Goal: Task Accomplishment & Management: Manage account settings

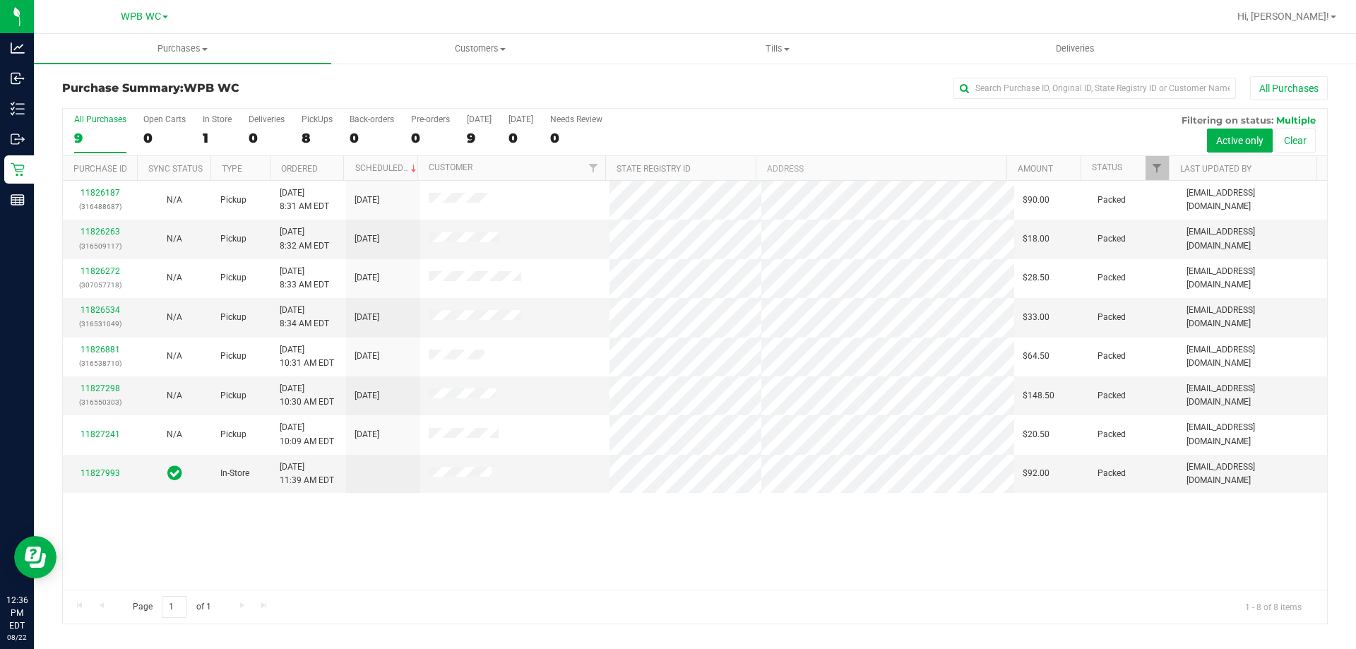
click at [85, 122] on div "All Purchases" at bounding box center [100, 119] width 52 height 10
click at [0, 0] on input "All Purchases 9" at bounding box center [0, 0] width 0 height 0
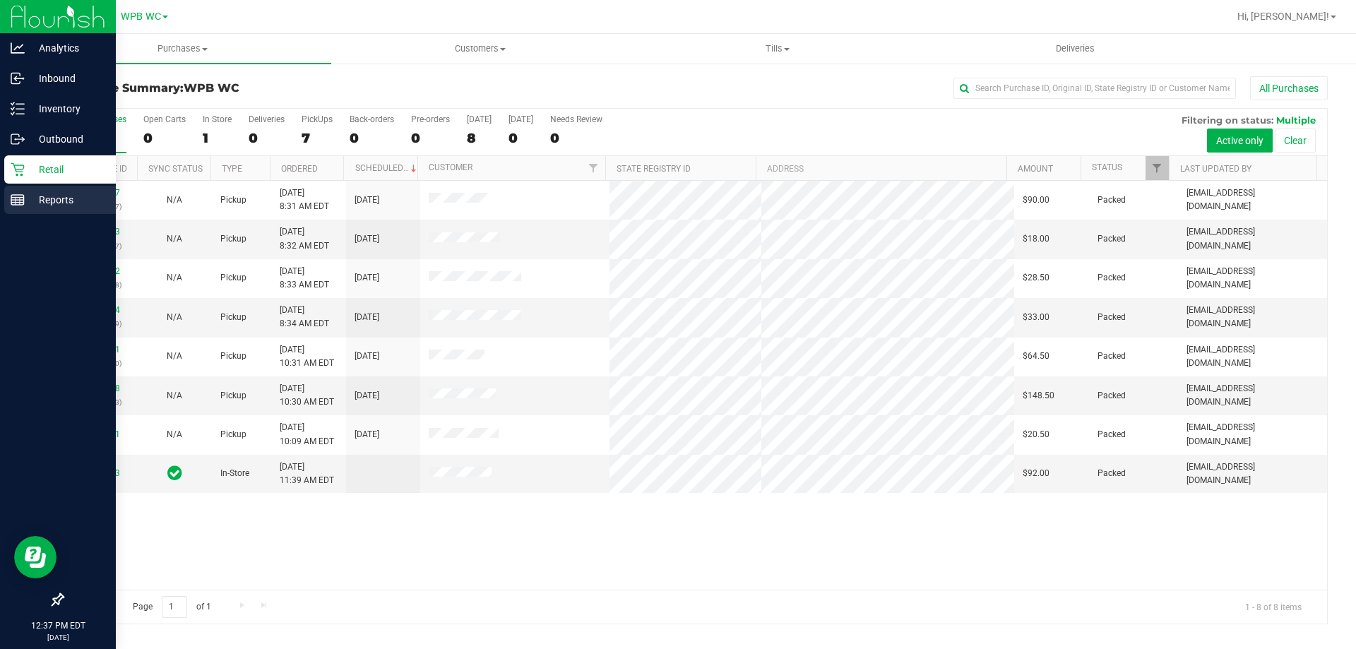
click at [20, 201] on line at bounding box center [20, 201] width 0 height 7
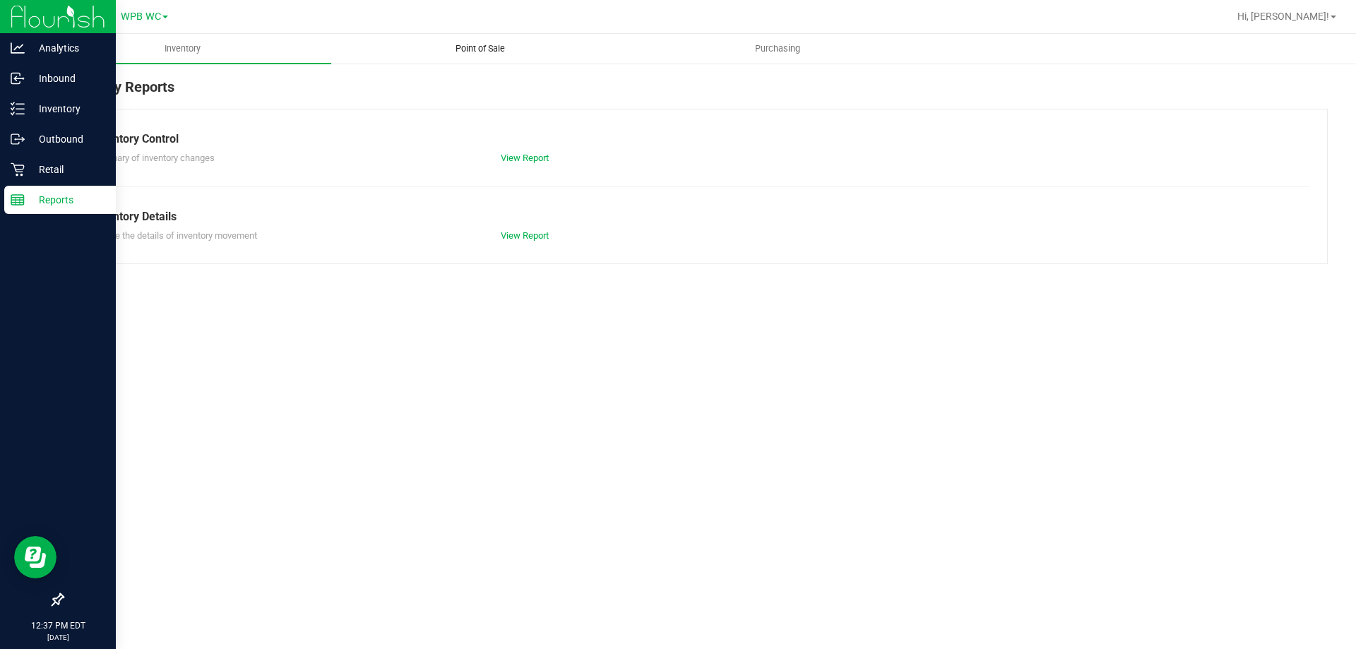
click at [455, 47] on span "Point of Sale" at bounding box center [481, 48] width 88 height 13
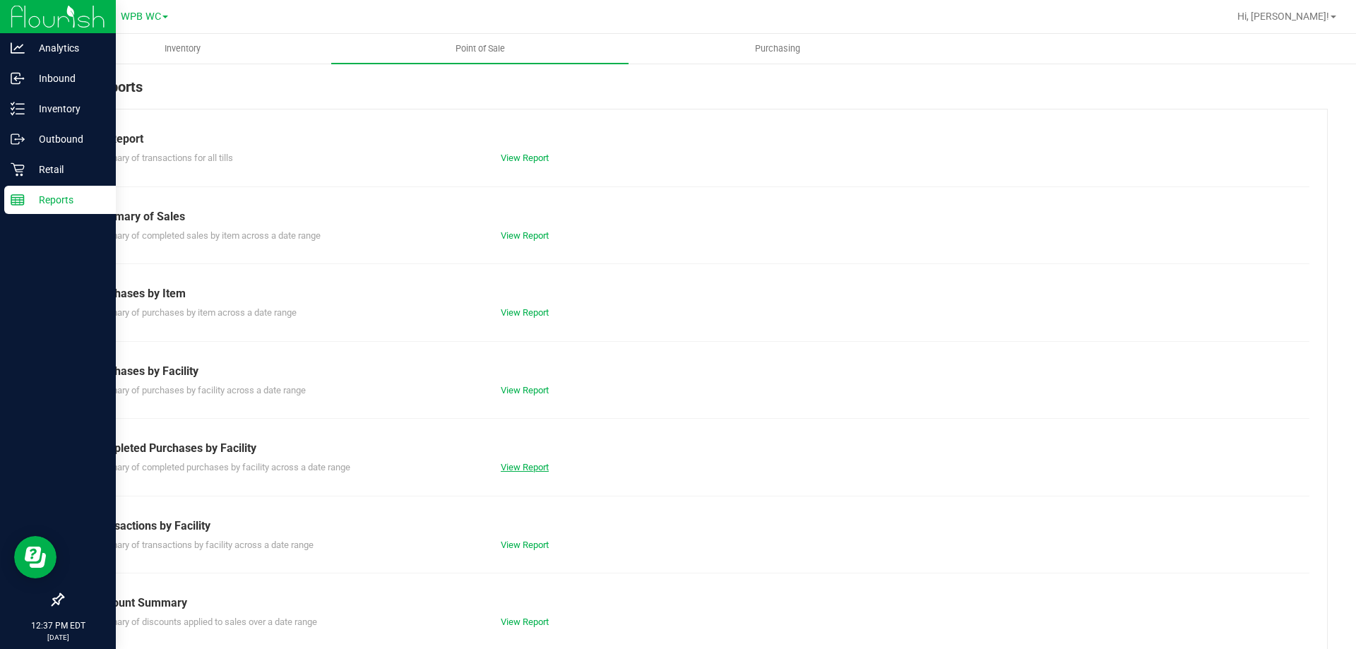
click at [536, 468] on link "View Report" at bounding box center [525, 467] width 48 height 11
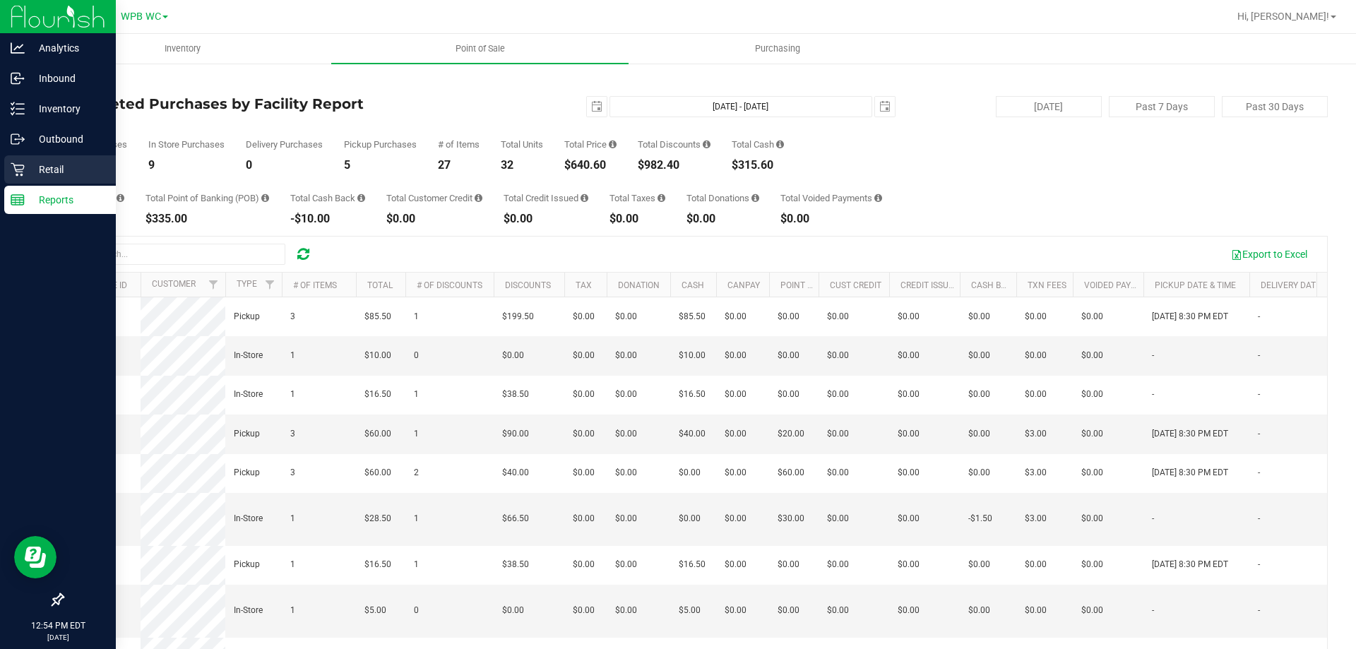
click at [61, 167] on p "Retail" at bounding box center [67, 169] width 85 height 17
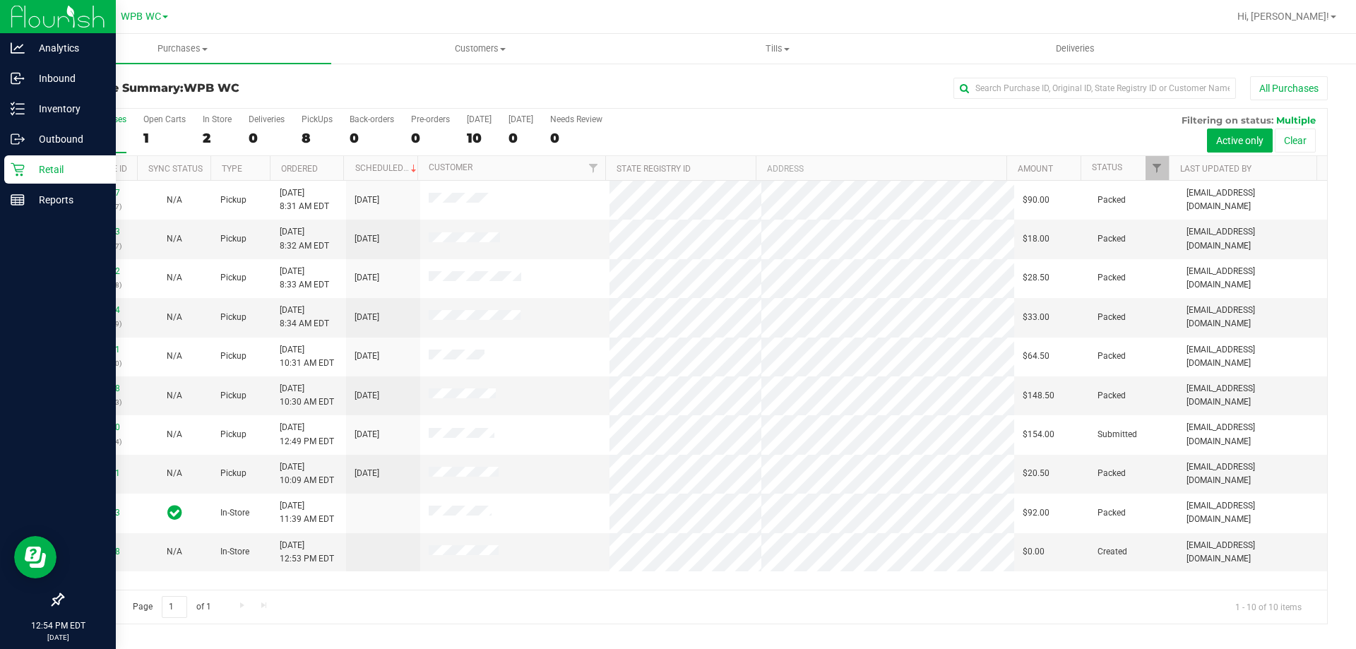
click at [100, 133] on div "10" at bounding box center [100, 138] width 52 height 16
click at [0, 0] on input "All Purchases 10" at bounding box center [0, 0] width 0 height 0
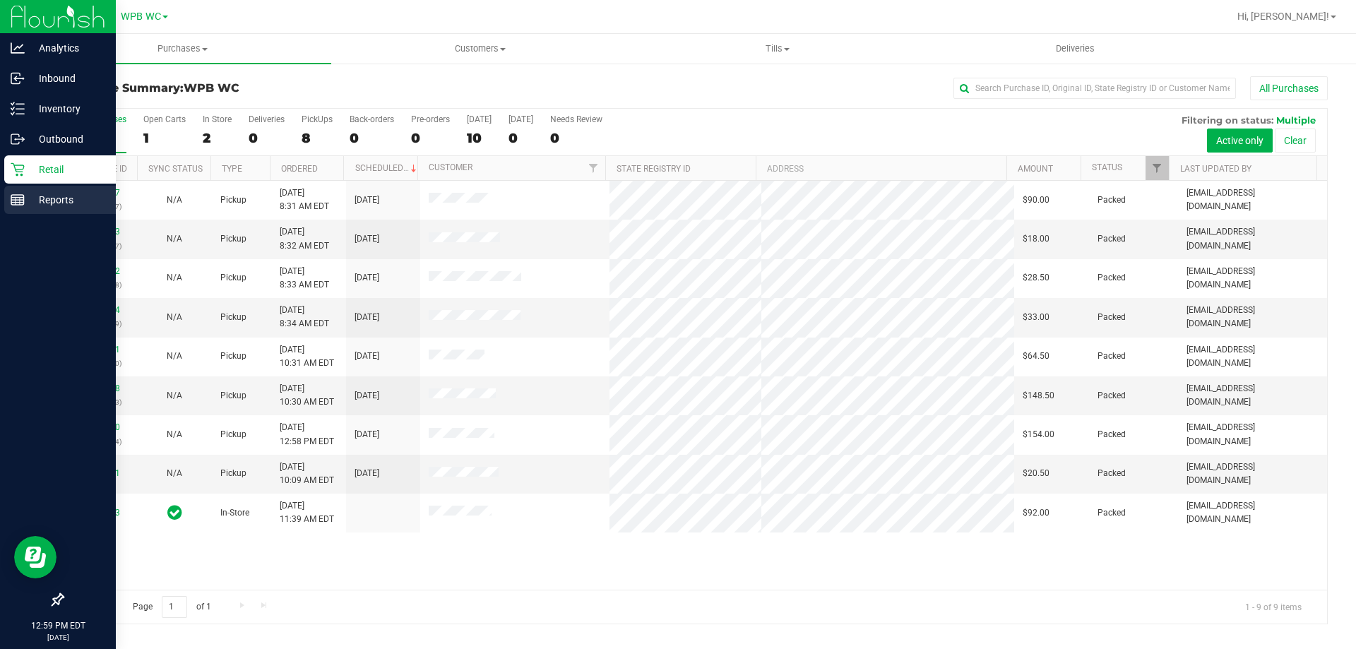
click at [3, 196] on link "Reports" at bounding box center [58, 201] width 116 height 30
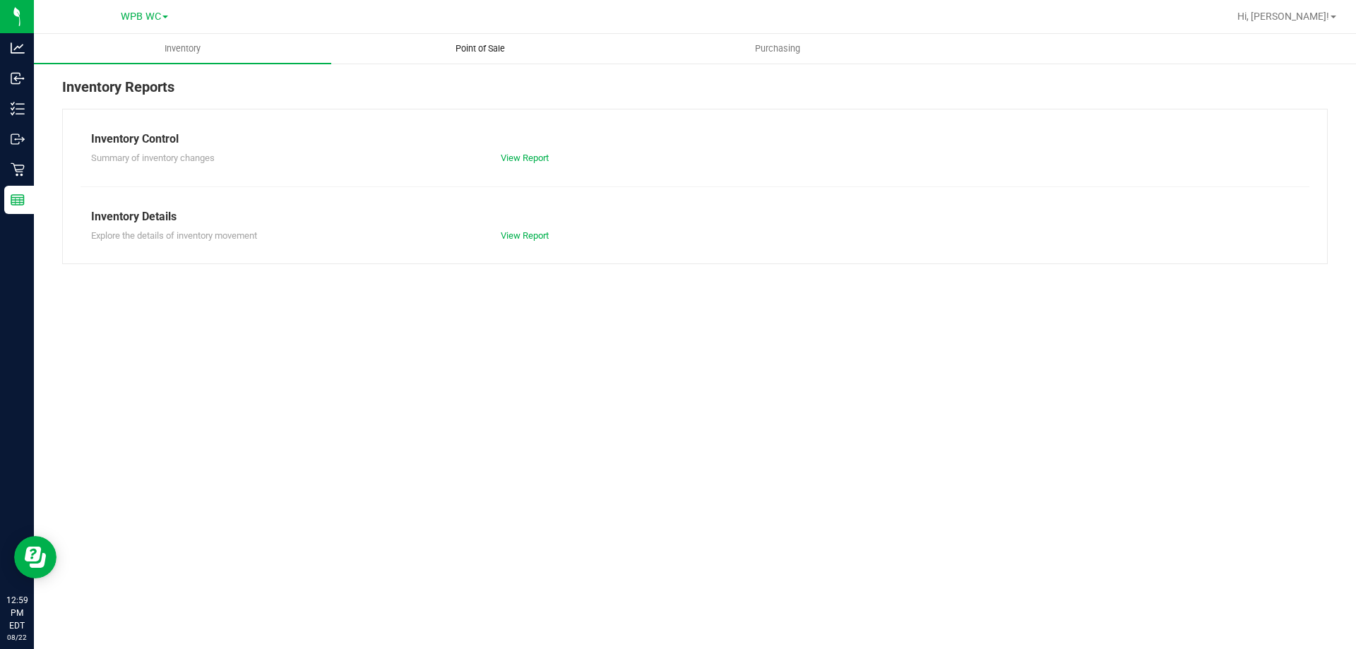
click at [477, 49] on span "Point of Sale" at bounding box center [481, 48] width 88 height 13
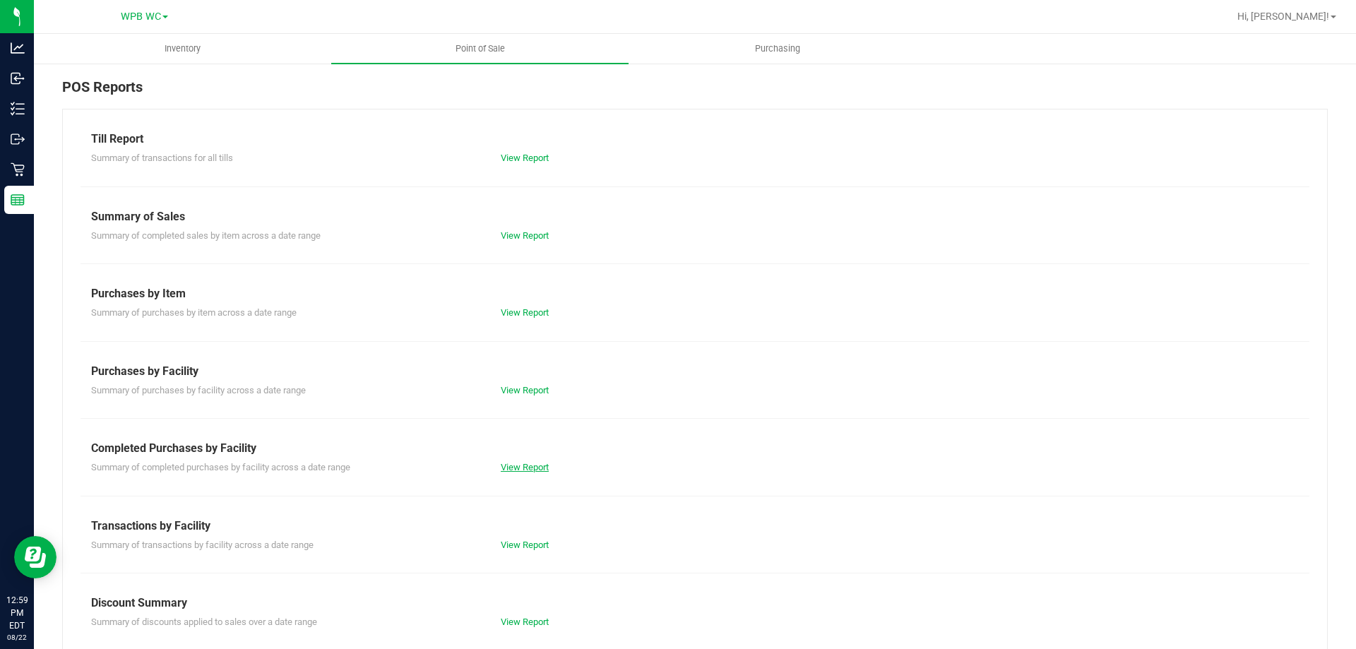
click at [533, 467] on link "View Report" at bounding box center [525, 467] width 48 height 11
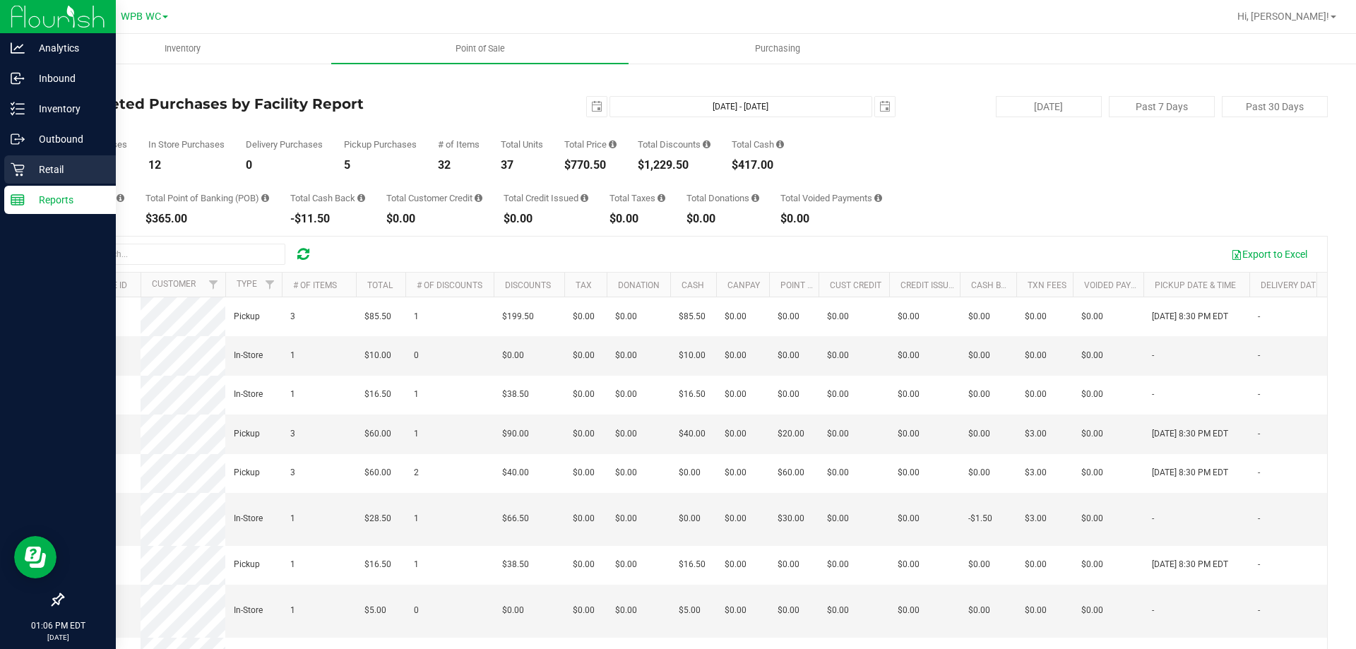
click at [28, 176] on p "Retail" at bounding box center [67, 169] width 85 height 17
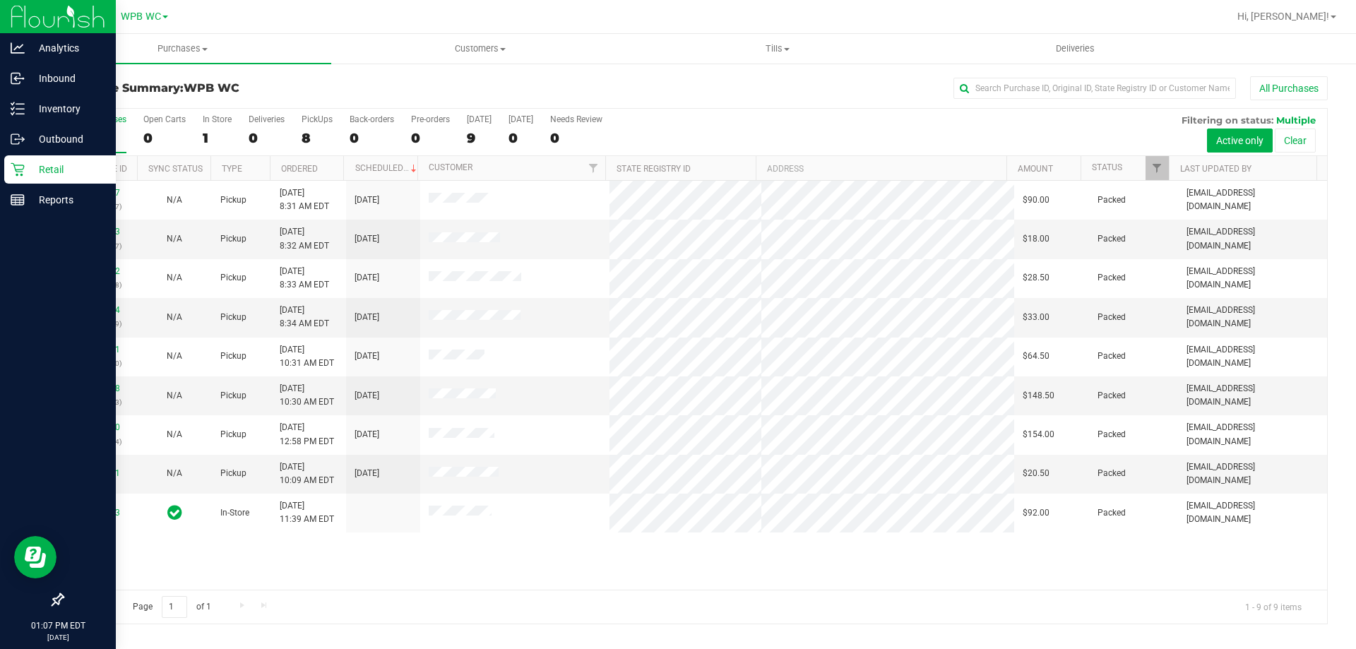
click at [80, 141] on div "9" at bounding box center [100, 138] width 52 height 16
click at [0, 0] on input "All Purchases 9" at bounding box center [0, 0] width 0 height 0
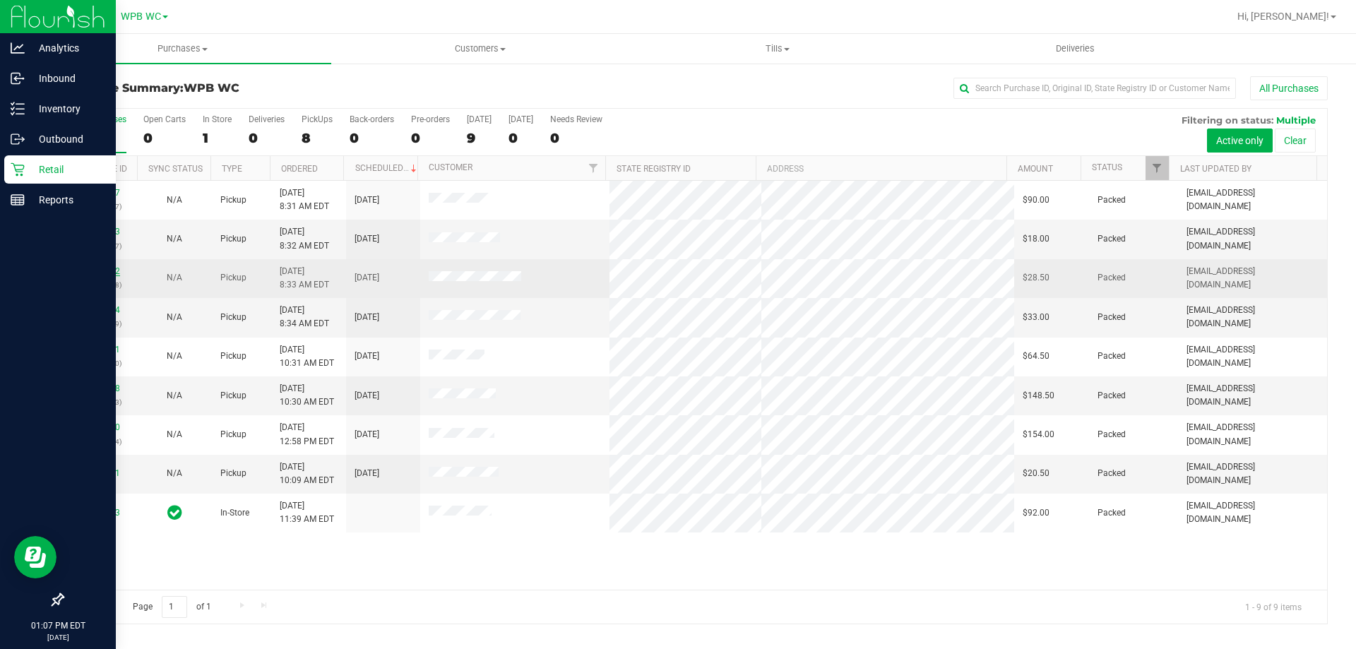
click at [112, 274] on link "11826272" at bounding box center [101, 271] width 40 height 10
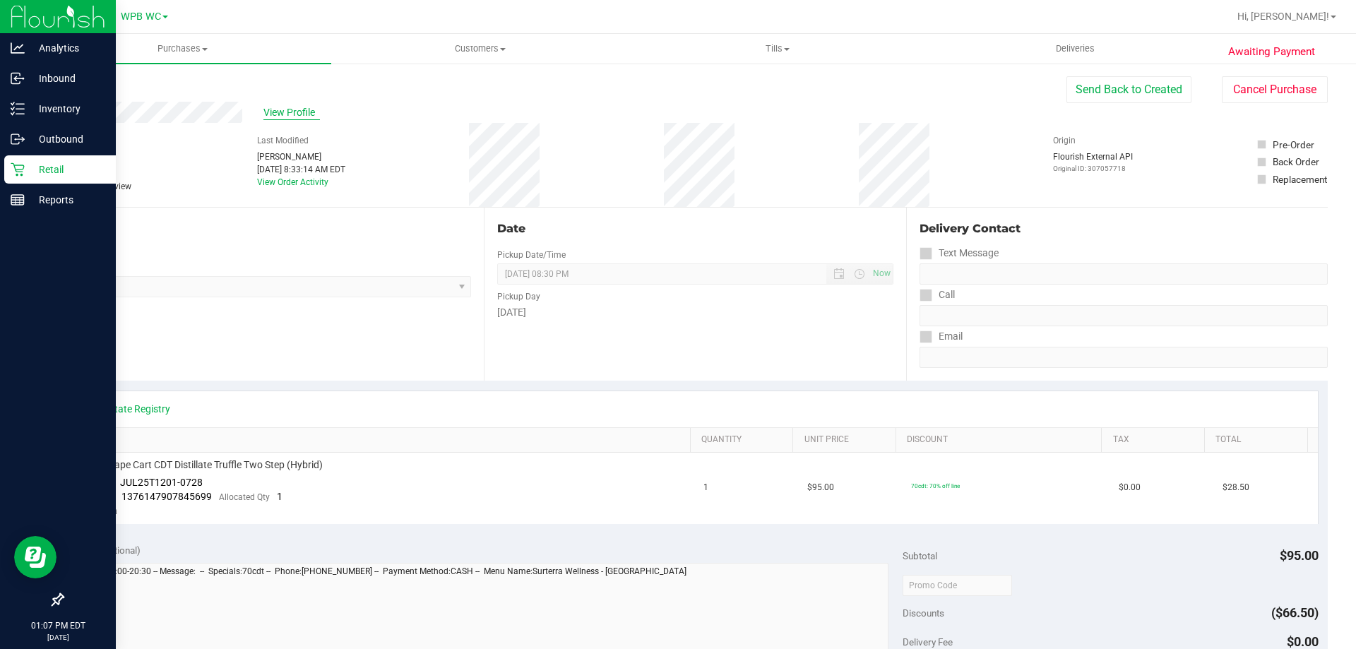
click at [263, 111] on span "View Profile" at bounding box center [291, 112] width 57 height 15
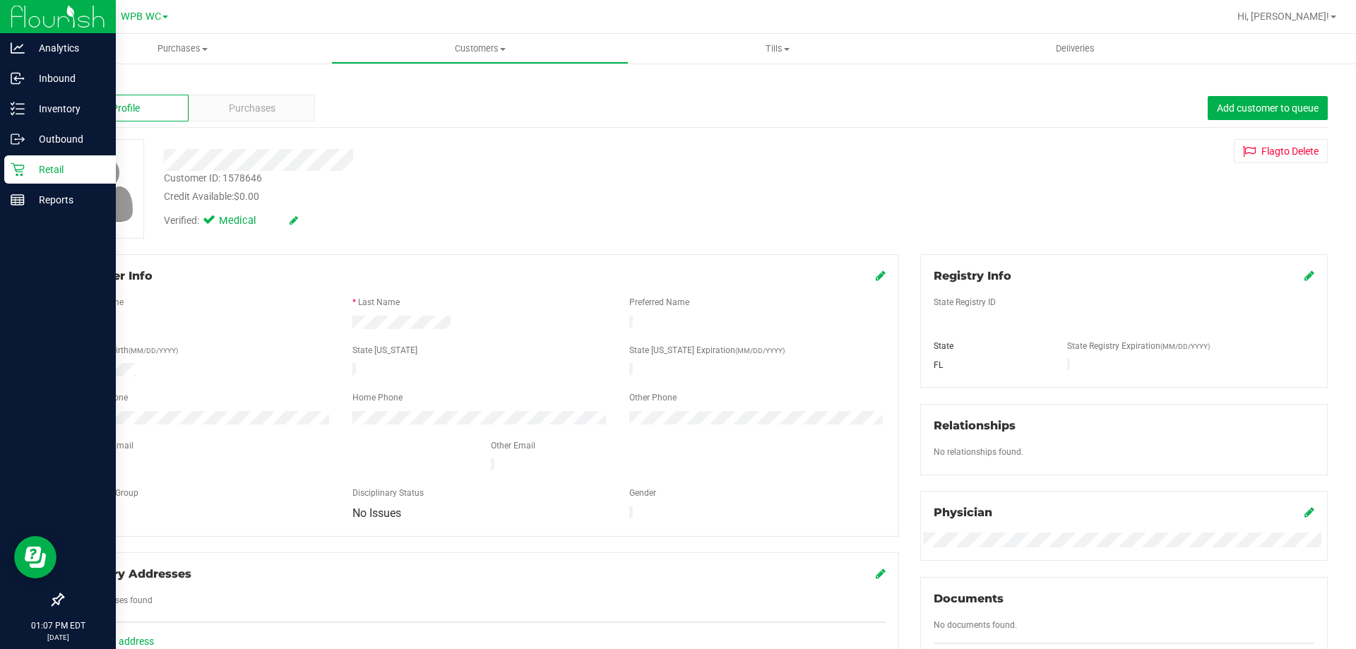
click at [263, 111] on span "Purchases" at bounding box center [252, 108] width 47 height 15
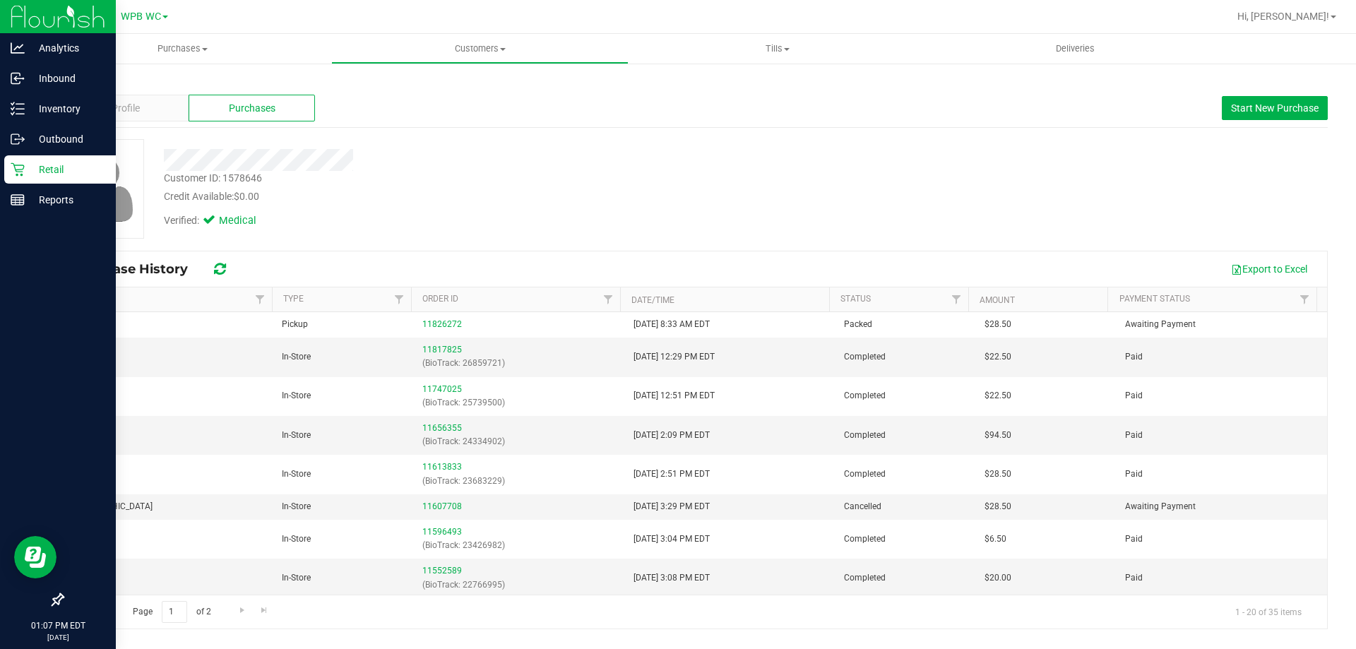
click at [19, 171] on icon at bounding box center [18, 169] width 14 height 14
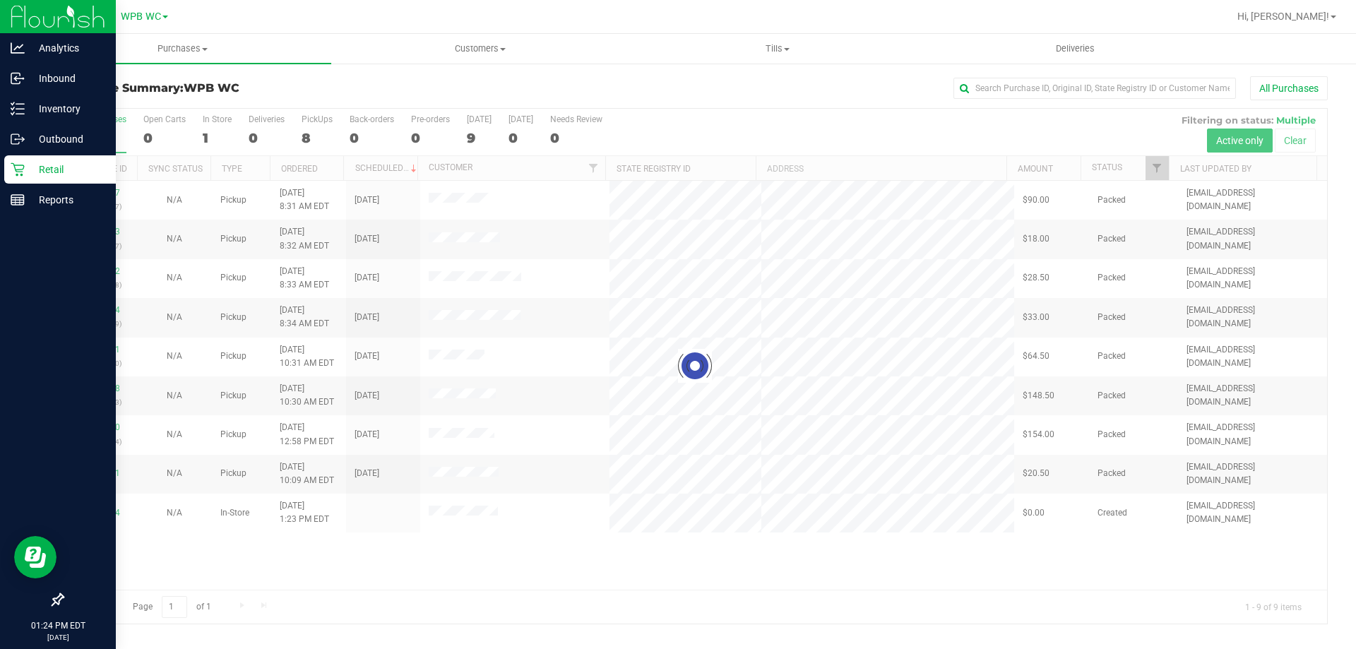
click at [40, 167] on p "Retail" at bounding box center [67, 169] width 85 height 17
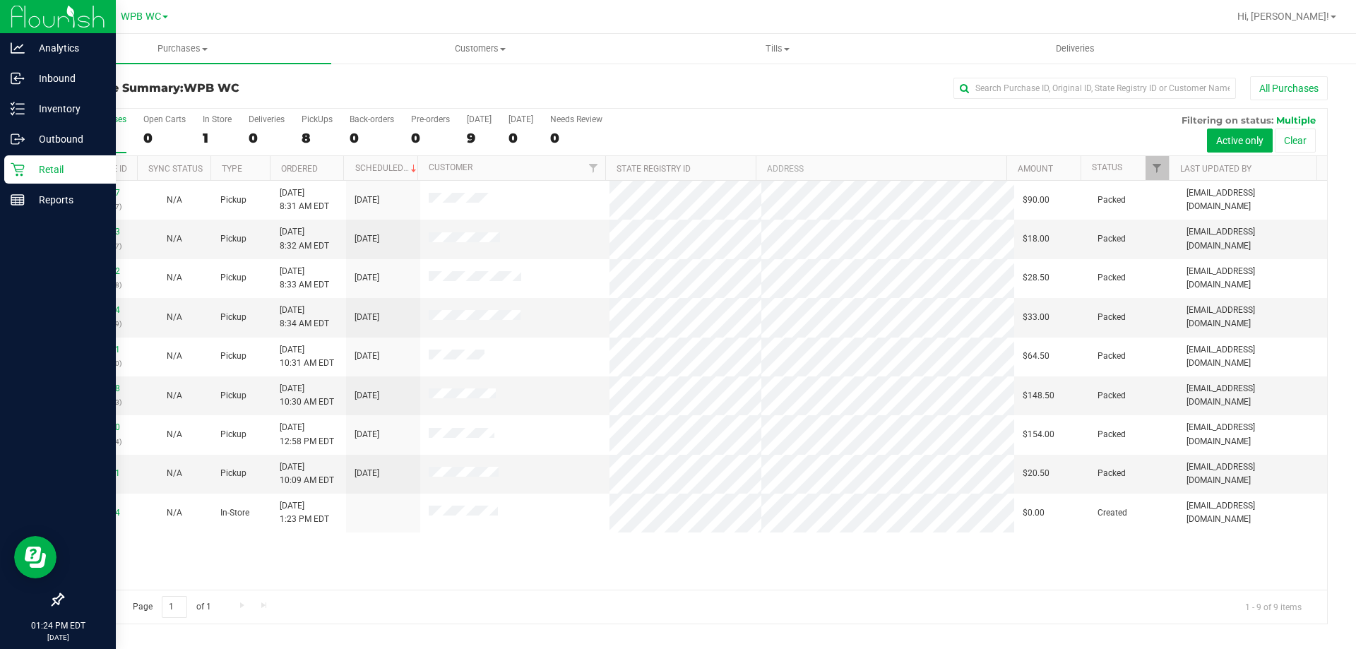
click at [86, 160] on div "Retail" at bounding box center [60, 169] width 112 height 28
click at [45, 106] on p "Inventory" at bounding box center [67, 108] width 85 height 17
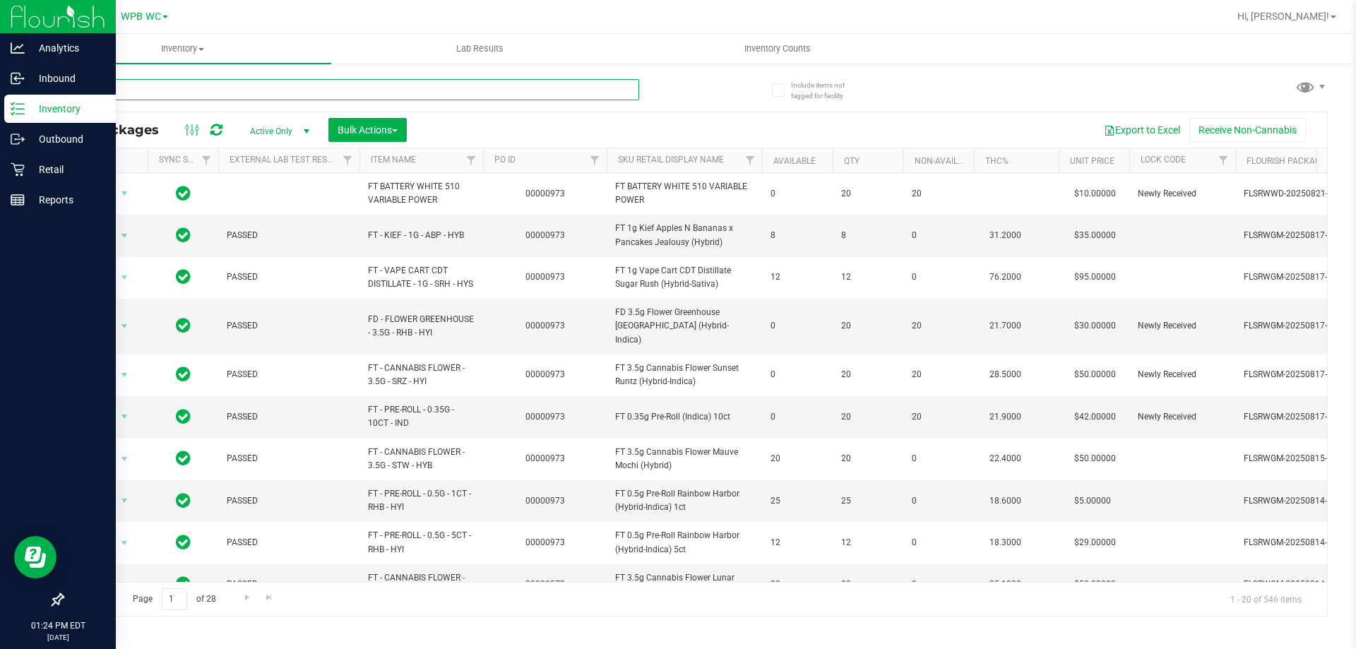
click at [182, 92] on input "text" at bounding box center [350, 89] width 577 height 21
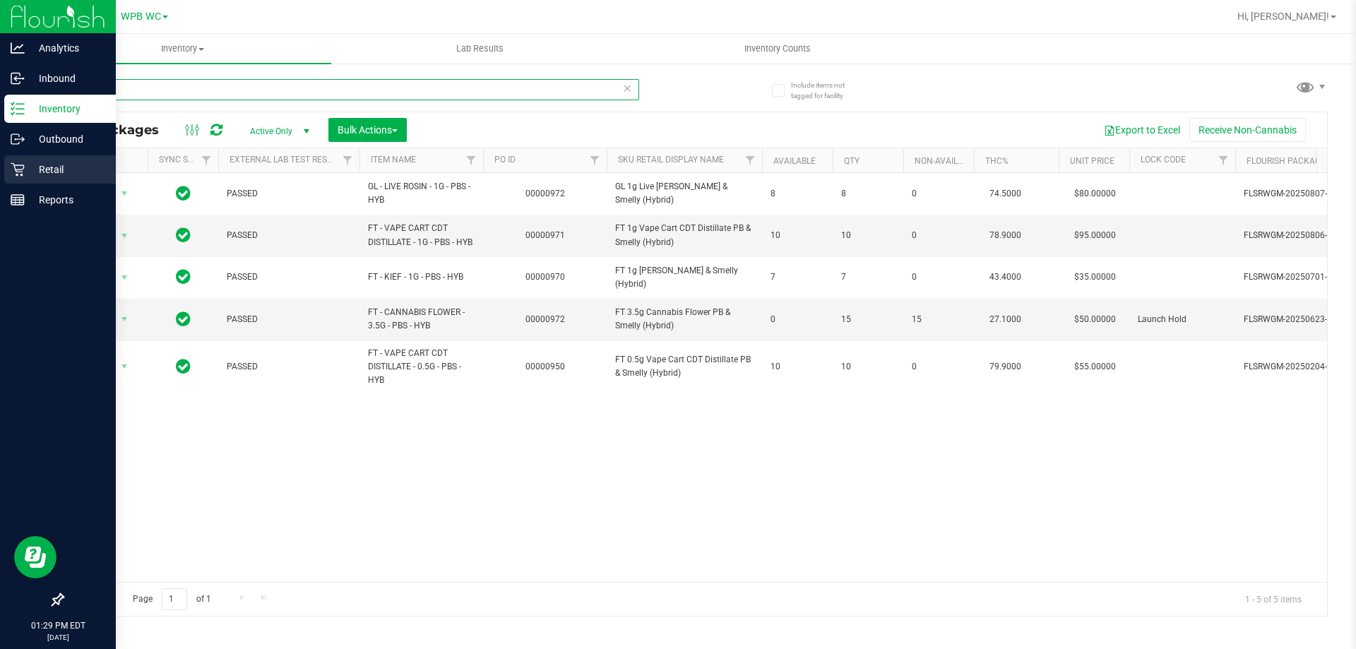
type input "pbs"
click at [37, 177] on p "Retail" at bounding box center [67, 169] width 85 height 17
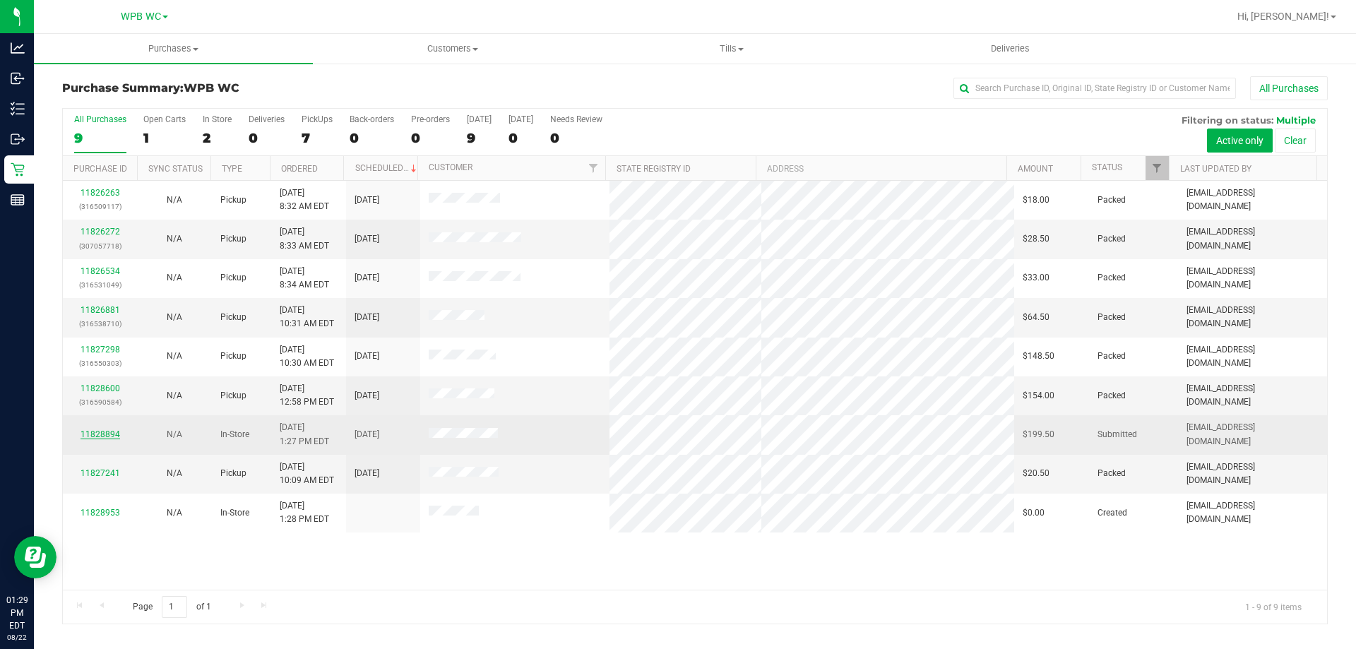
click at [101, 435] on link "11828894" at bounding box center [101, 434] width 40 height 10
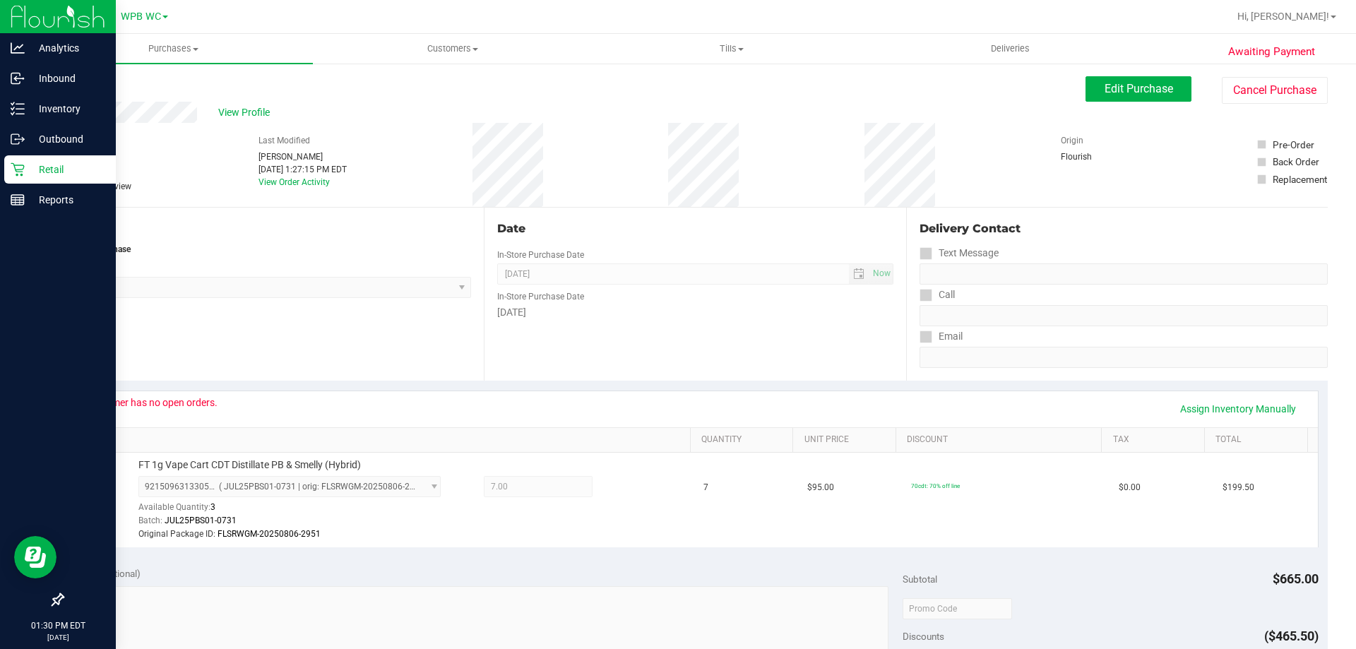
click at [41, 170] on p "Retail" at bounding box center [67, 169] width 85 height 17
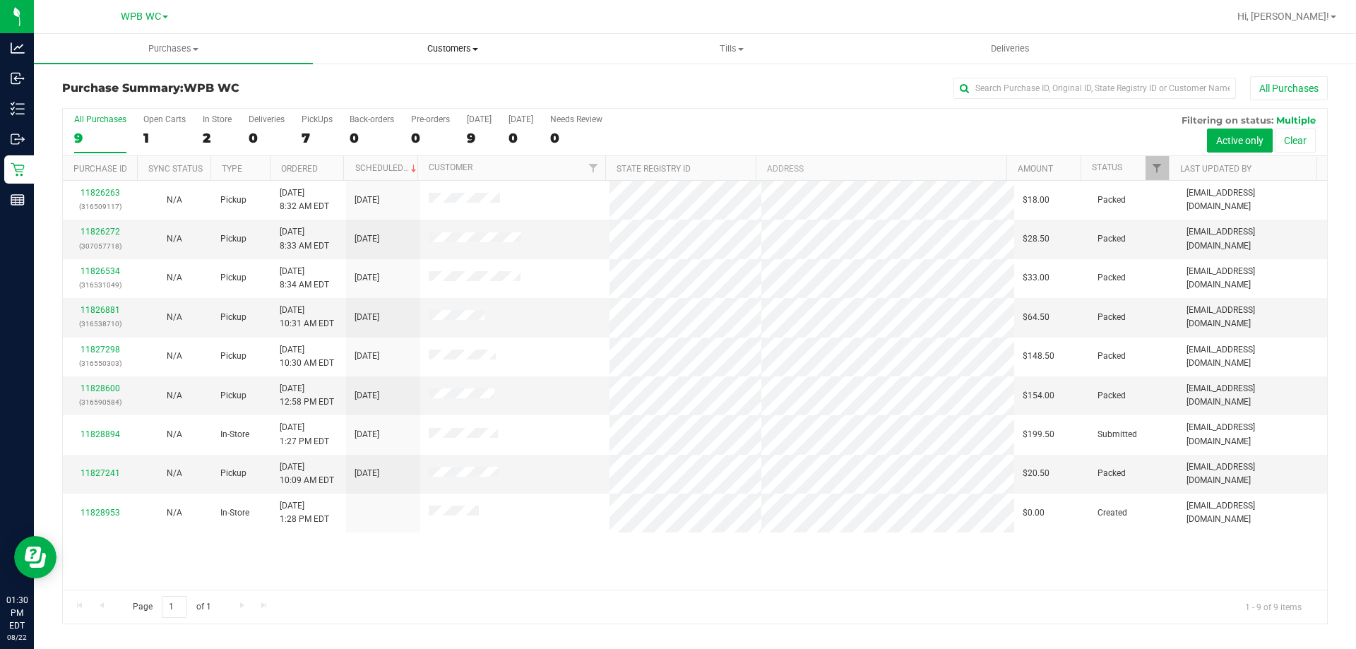
click at [463, 51] on span "Customers" at bounding box center [453, 48] width 278 height 13
click at [386, 83] on span "All customers" at bounding box center [364, 85] width 102 height 12
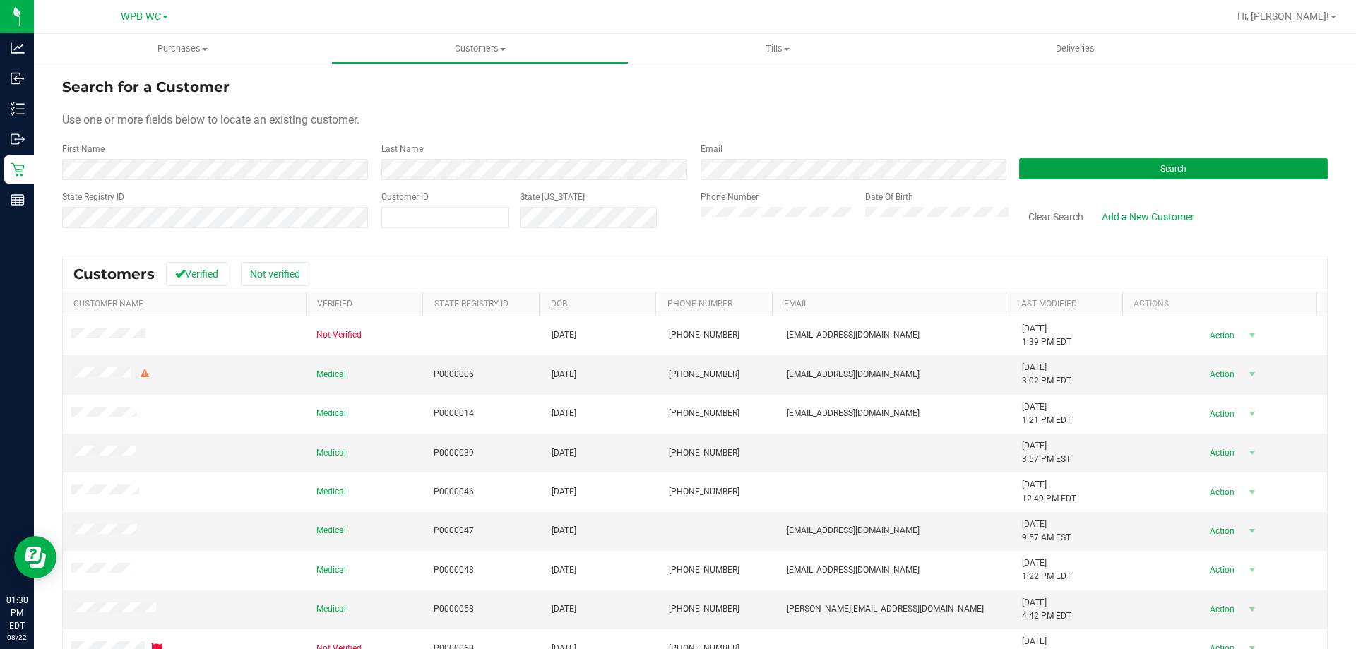
click at [1066, 172] on button "Search" at bounding box center [1173, 168] width 309 height 21
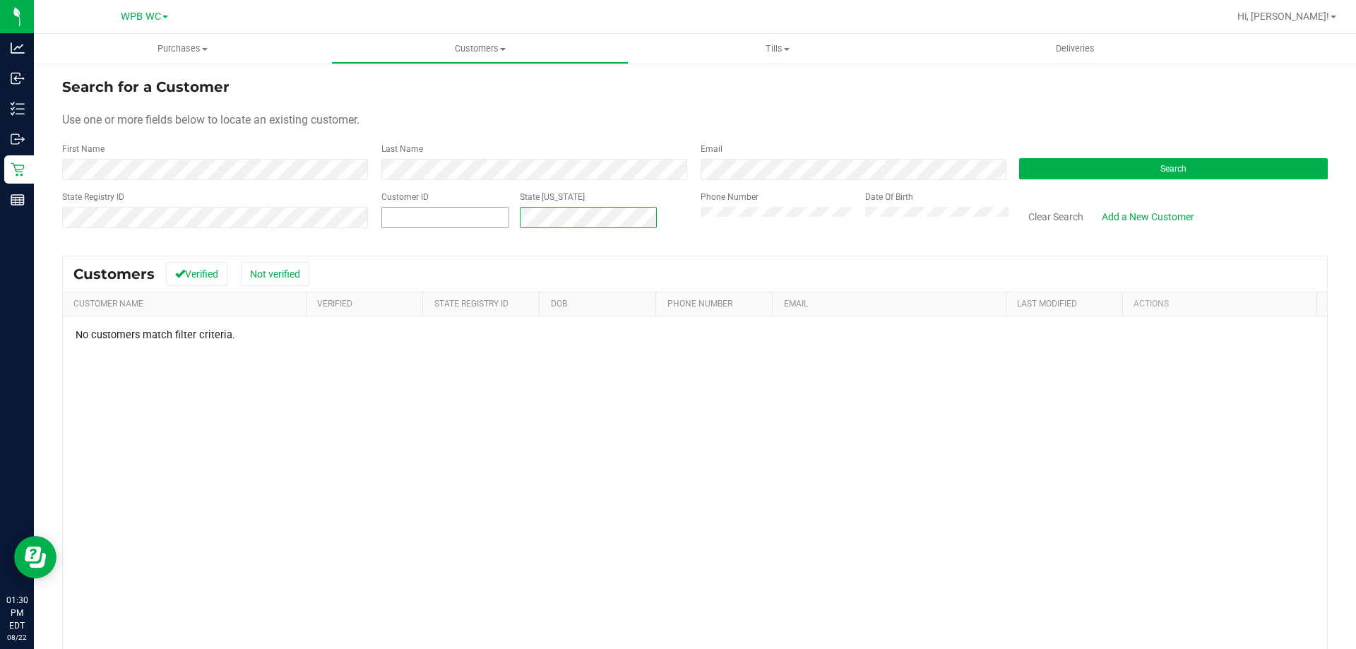
click at [381, 215] on div "Customer ID State [US_STATE]" at bounding box center [530, 216] width 319 height 50
paste input "text"
click at [227, 212] on div "State Registry ID Customer ID State [US_STATE] Phone Number Date Of Birth Clear…" at bounding box center [695, 216] width 1266 height 50
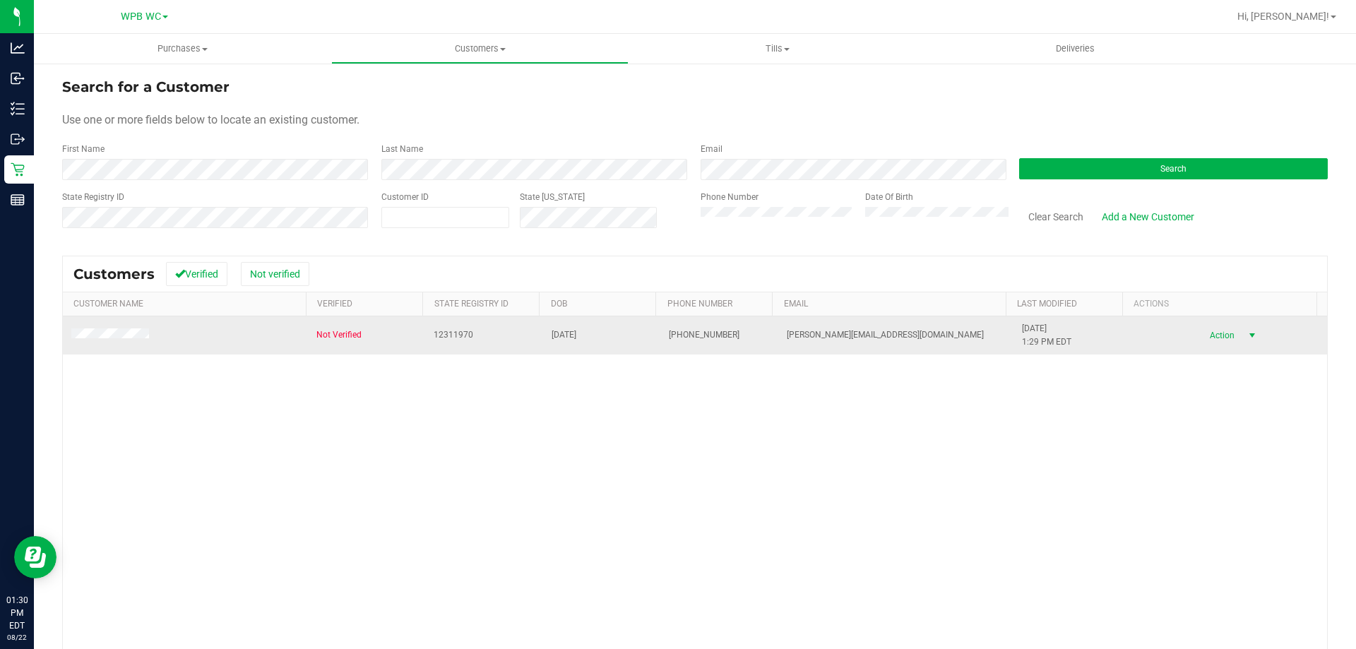
click at [1243, 336] on span "select" at bounding box center [1252, 336] width 18 height 20
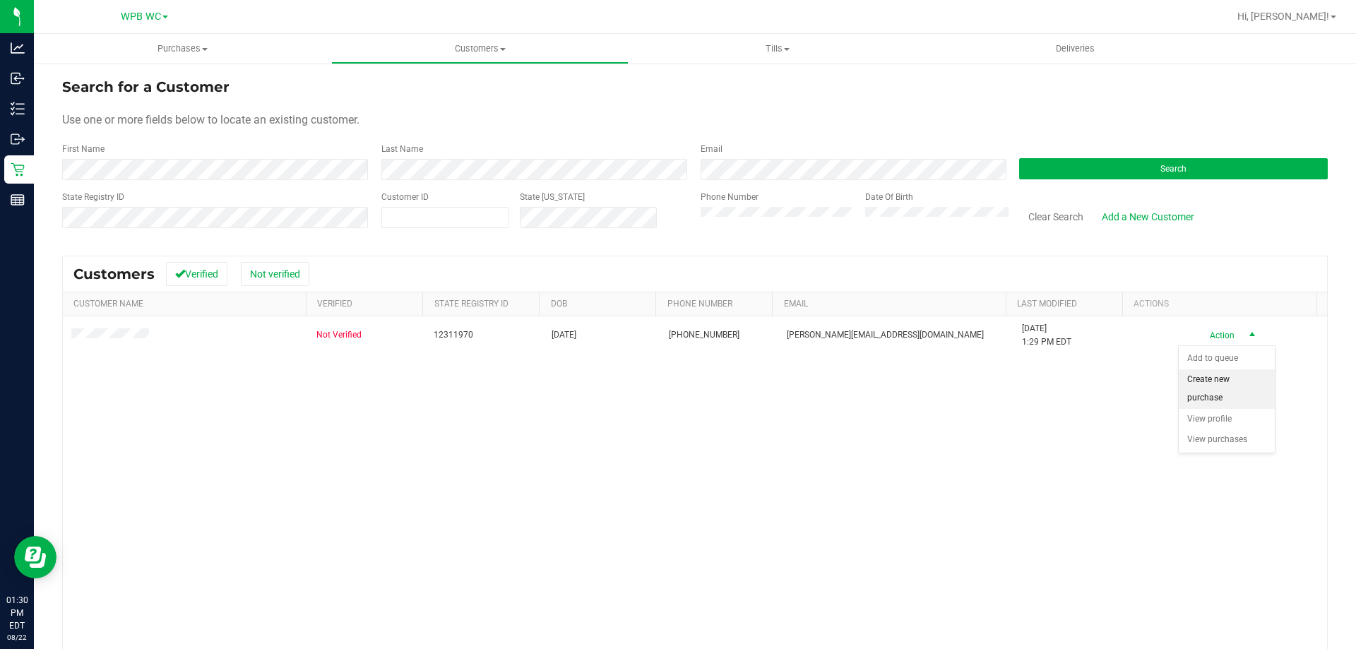
click at [1214, 389] on li "Create new purchase" at bounding box center [1227, 388] width 96 height 39
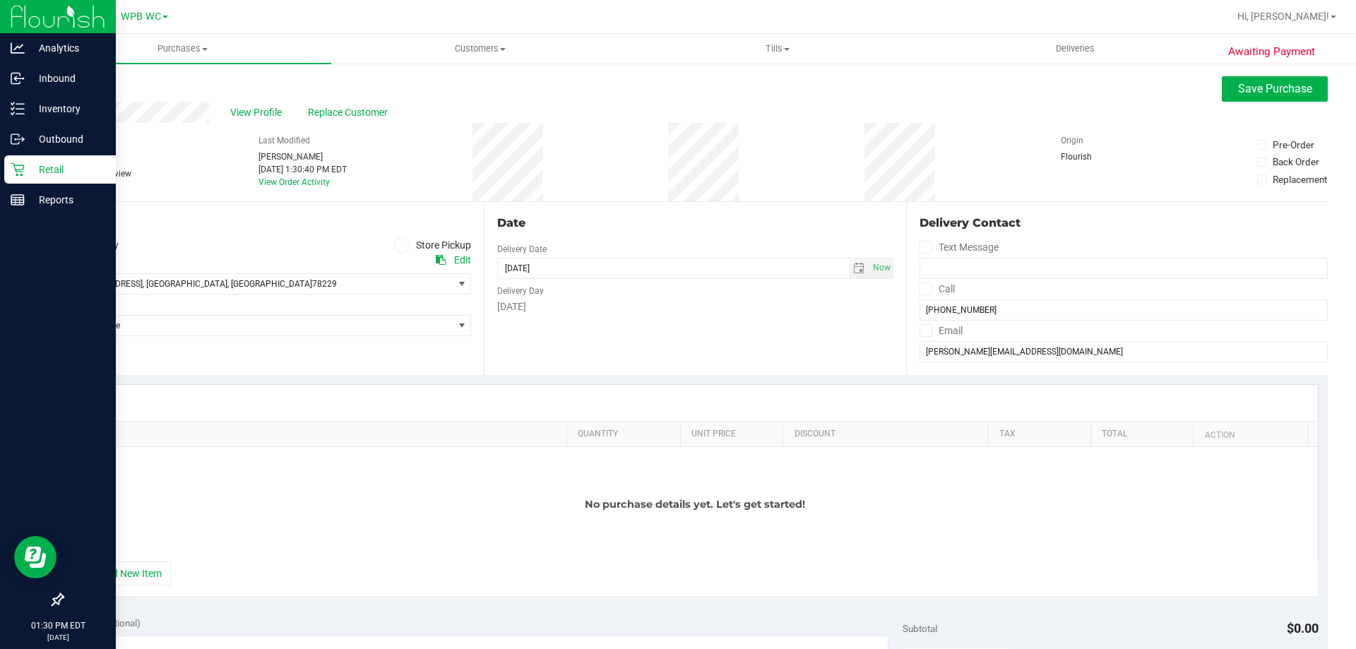
click at [49, 175] on p "Retail" at bounding box center [67, 169] width 85 height 17
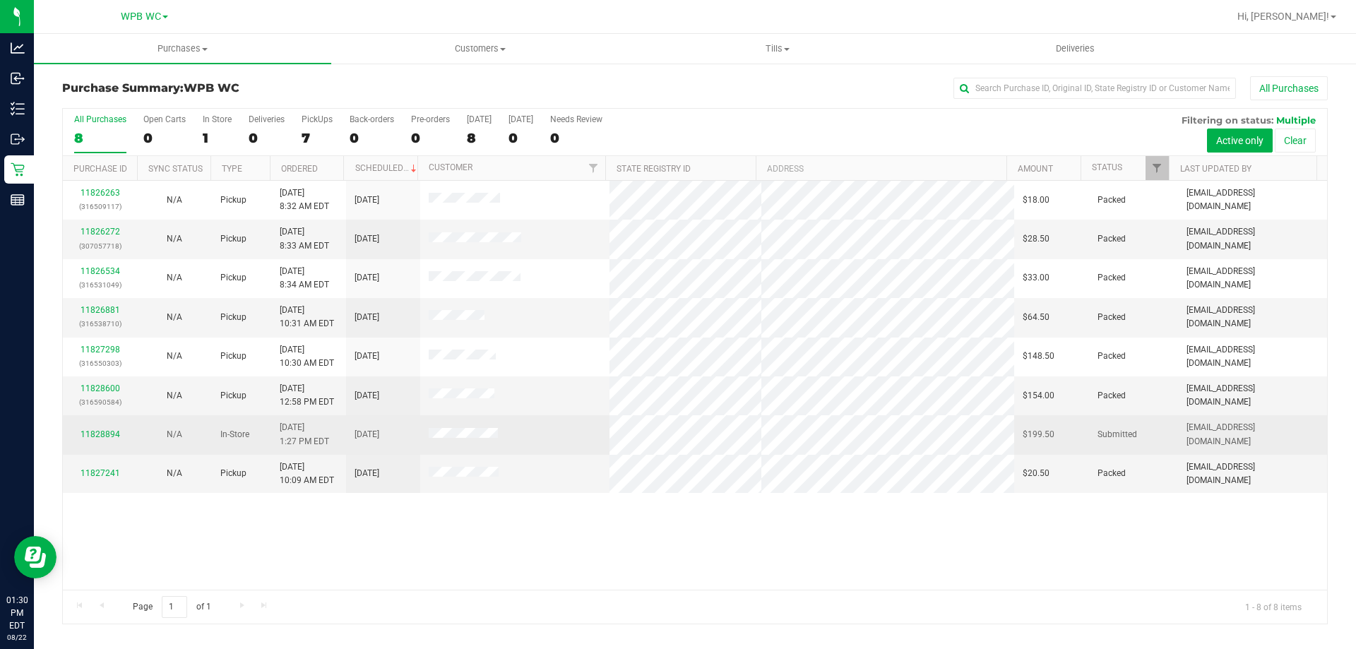
click at [109, 429] on div "11828894" at bounding box center [99, 434] width 57 height 13
click at [108, 433] on link "11828894" at bounding box center [101, 434] width 40 height 10
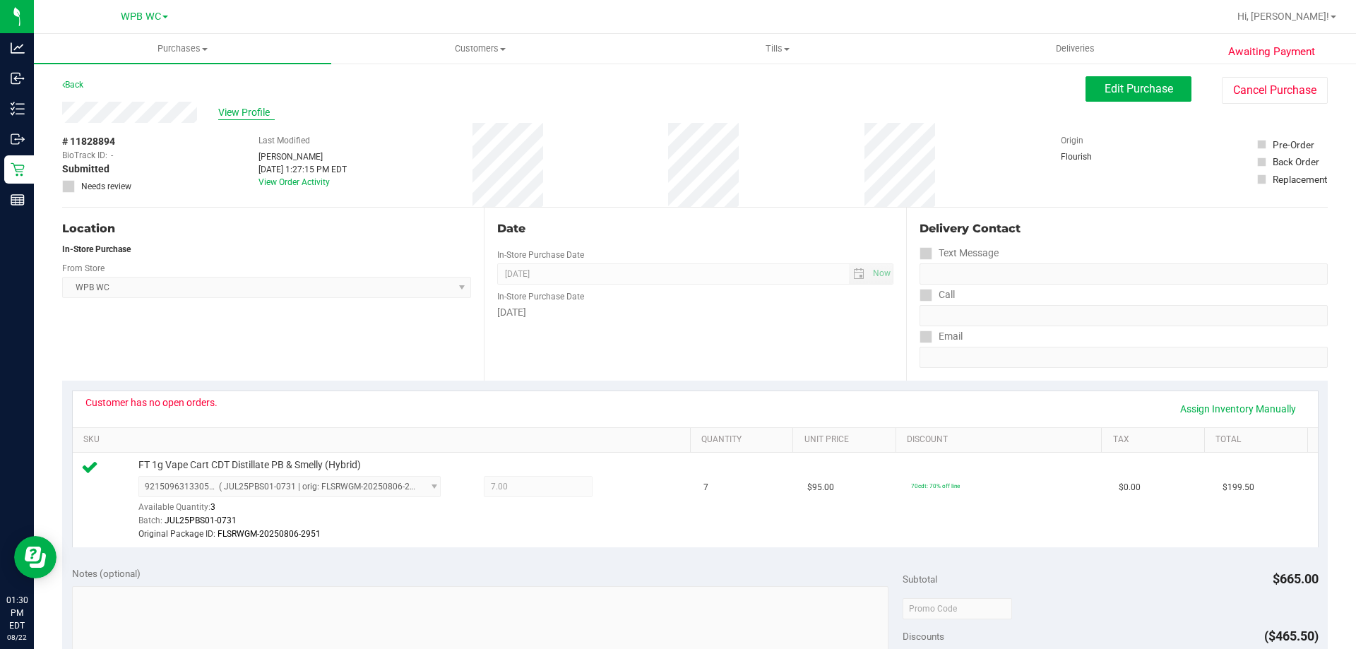
click at [237, 112] on span "View Profile" at bounding box center [246, 112] width 57 height 15
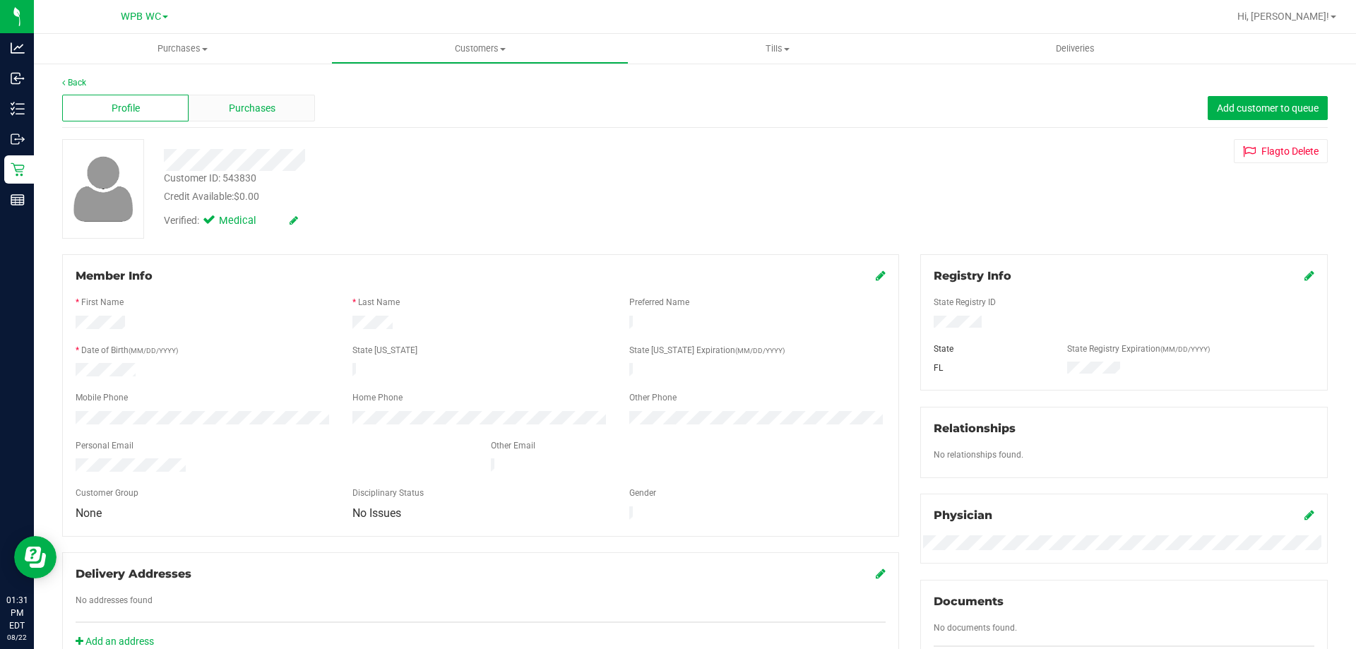
click at [237, 113] on span "Purchases" at bounding box center [252, 108] width 47 height 15
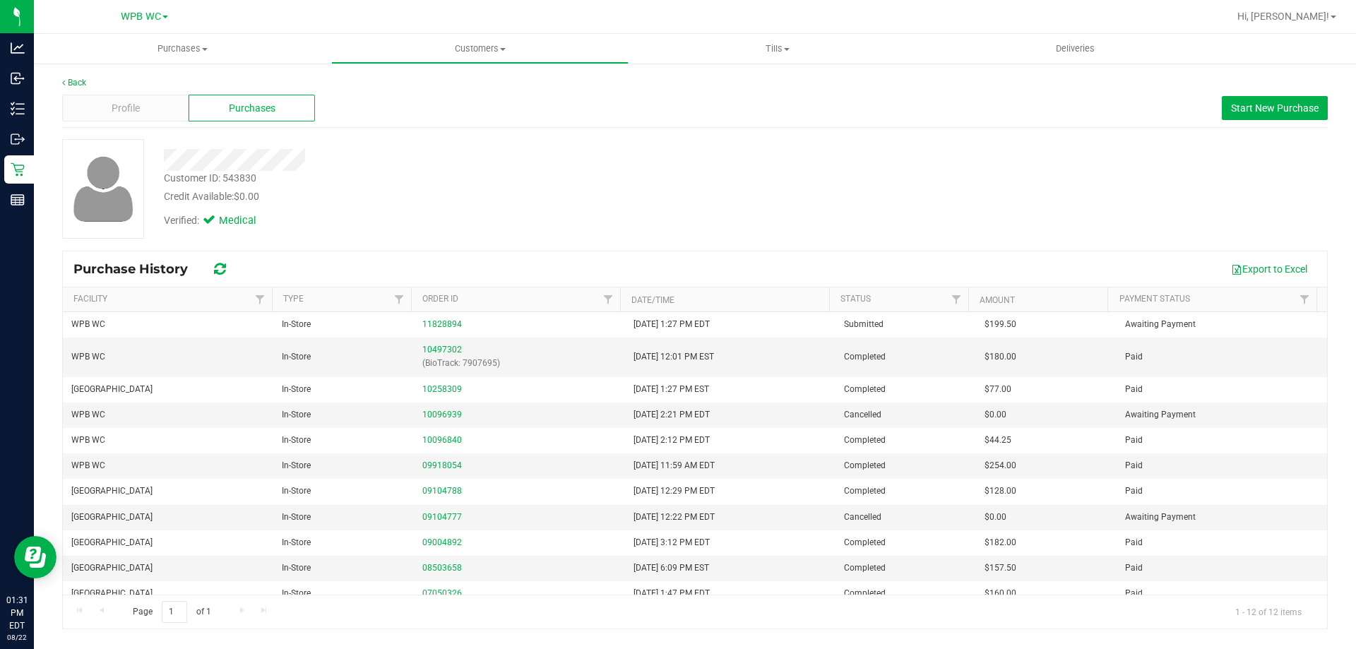
drag, startPoint x: 159, startPoint y: 156, endPoint x: 321, endPoint y: 156, distance: 162.5
click at [321, 156] on div at bounding box center [475, 160] width 644 height 22
click at [462, 49] on span "Customers" at bounding box center [480, 48] width 296 height 13
click at [415, 79] on span "All customers" at bounding box center [382, 85] width 102 height 12
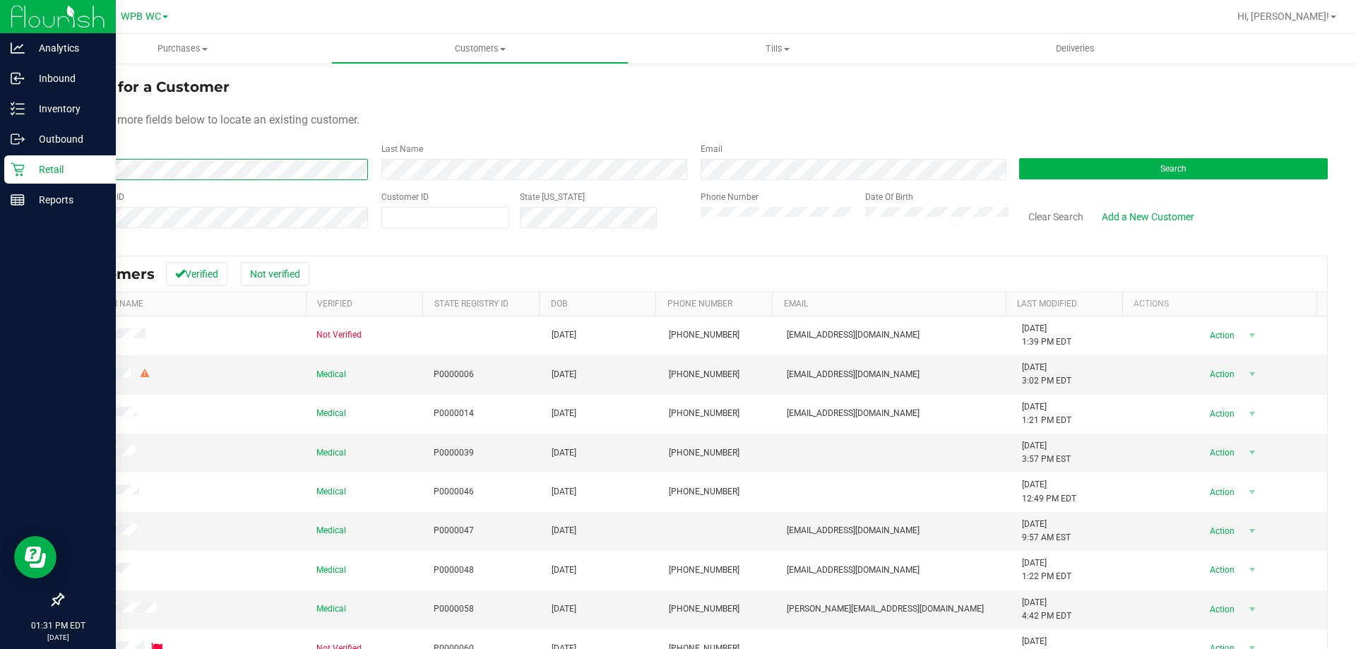
click at [0, 164] on div "Analytics Inbound Inventory Outbound Retail Reports 01:31 PM EDT [DATE] 08/22 W…" at bounding box center [678, 324] width 1356 height 649
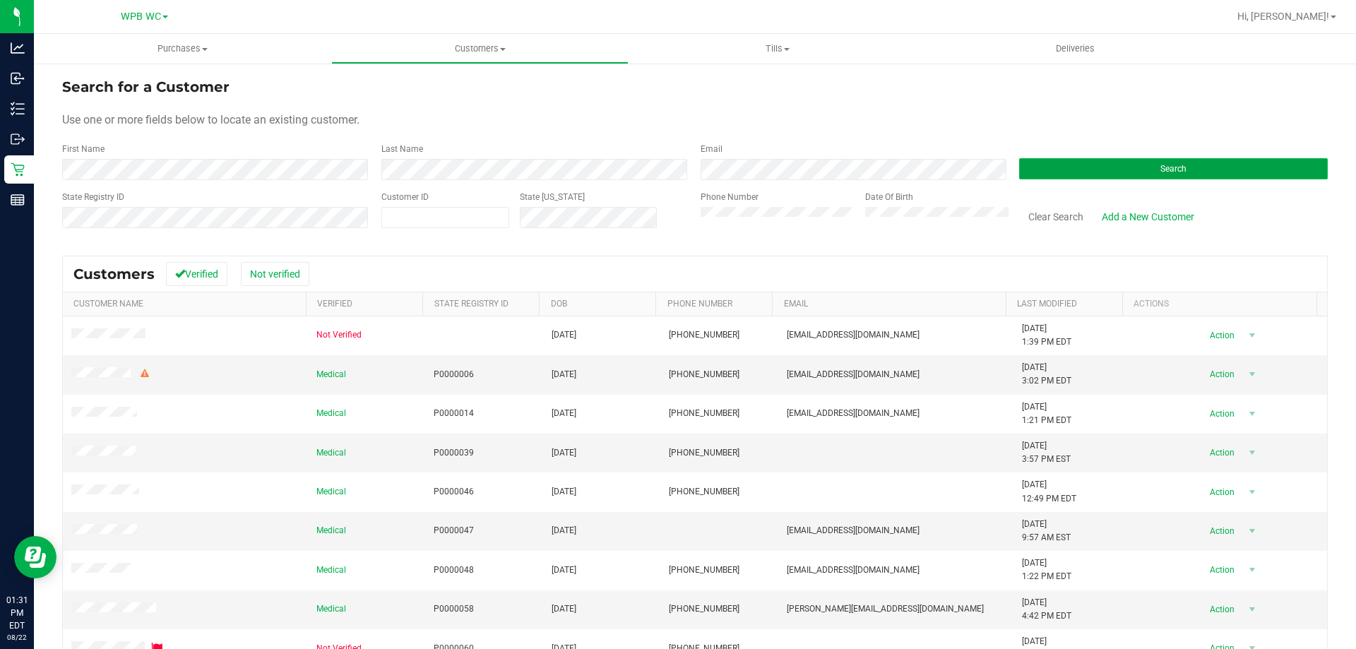
click at [1183, 166] on button "Search" at bounding box center [1173, 168] width 309 height 21
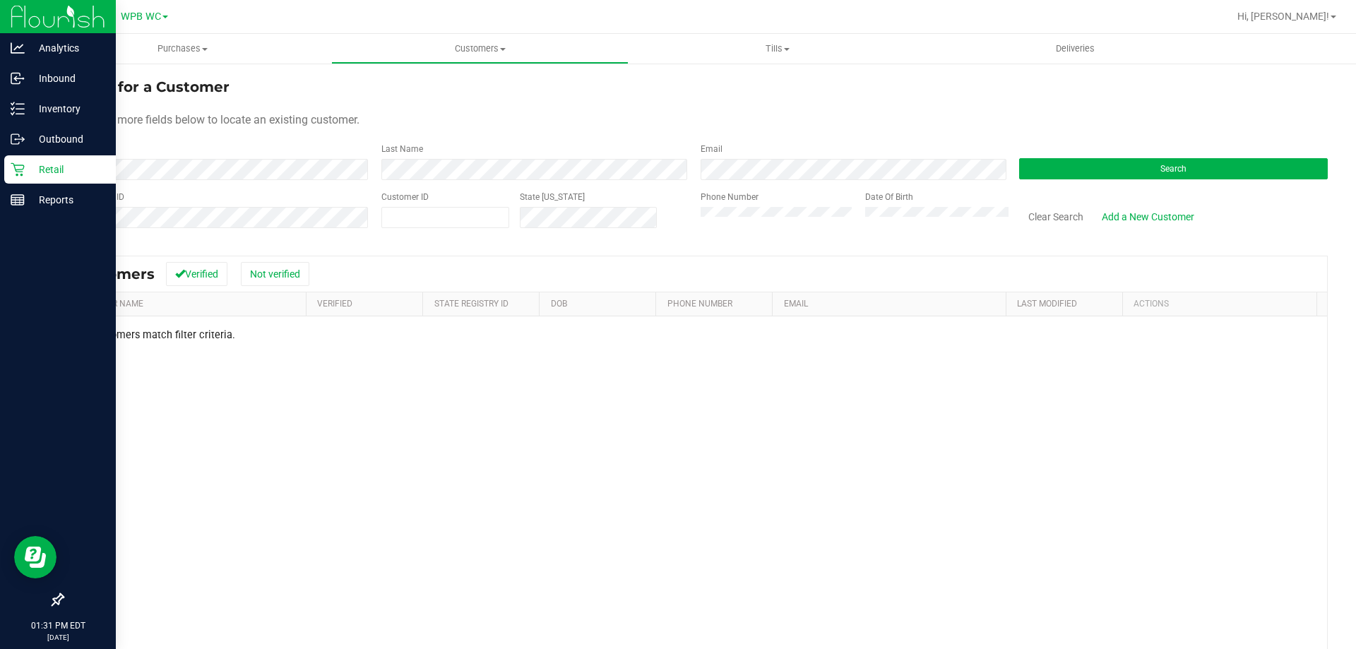
click at [15, 177] on div "Retail" at bounding box center [60, 169] width 112 height 28
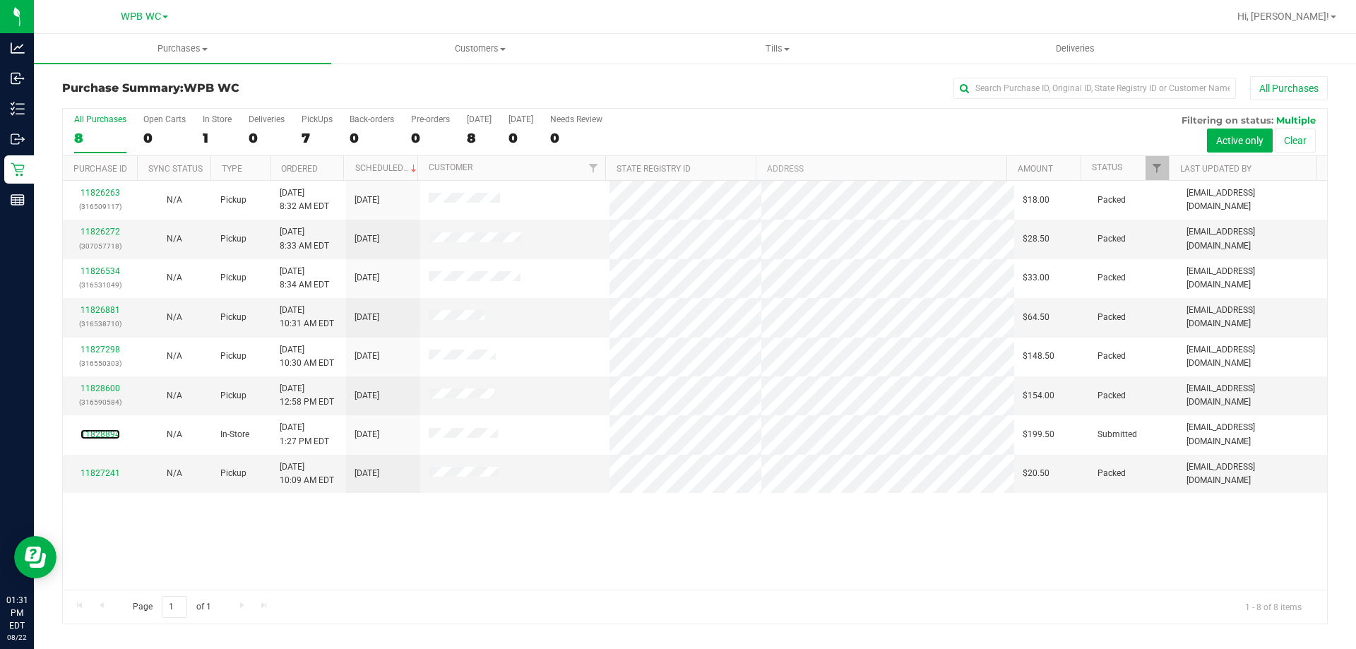
click at [114, 434] on link "11828894" at bounding box center [101, 434] width 40 height 10
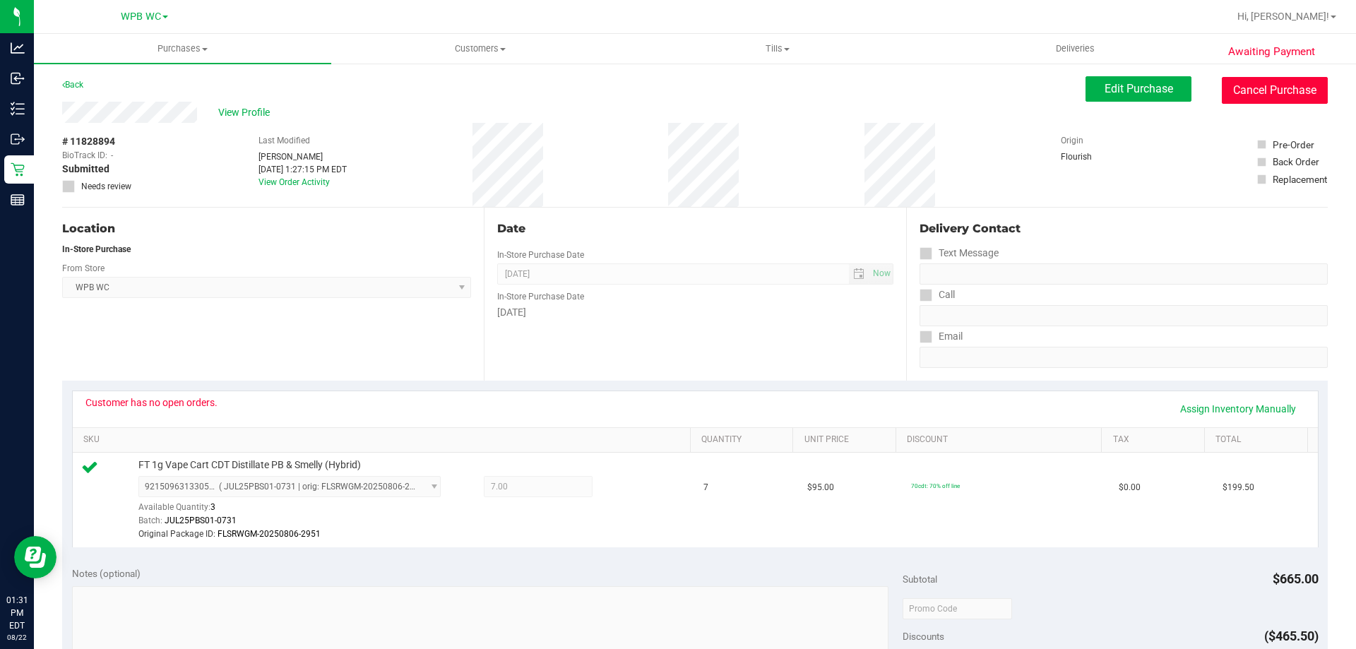
click at [1233, 88] on button "Cancel Purchase" at bounding box center [1275, 90] width 106 height 27
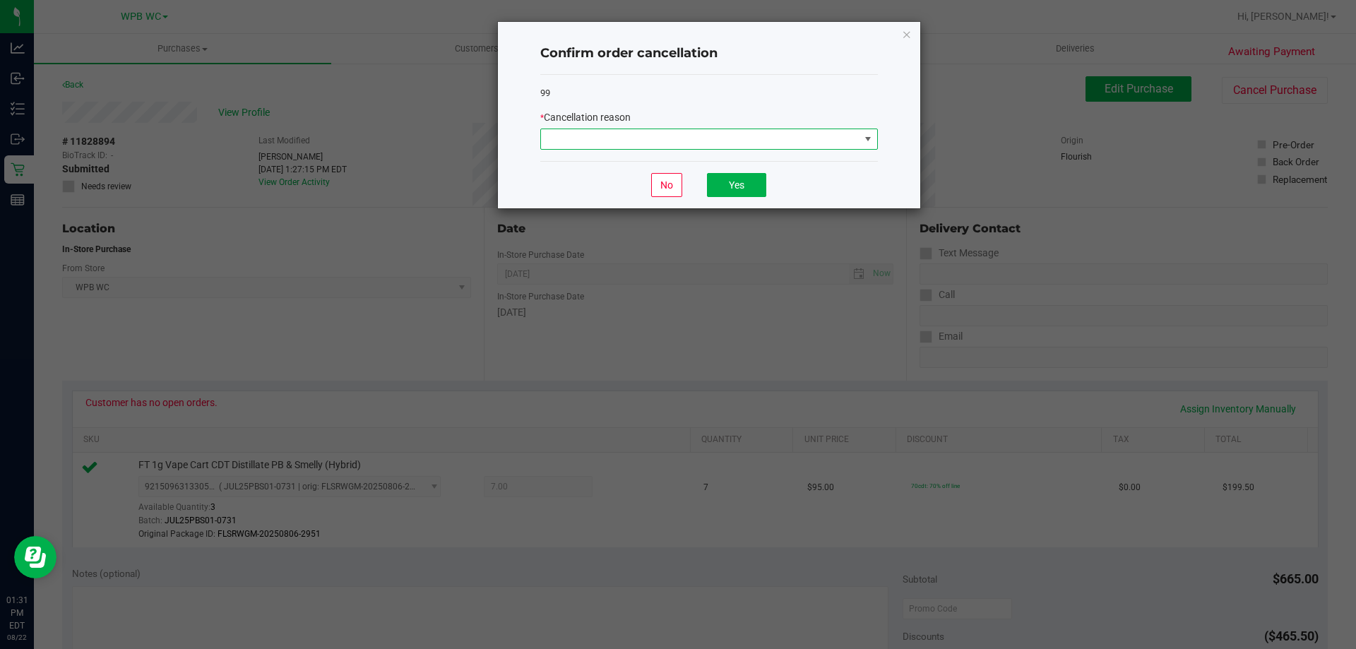
click at [783, 141] on span at bounding box center [700, 139] width 319 height 20
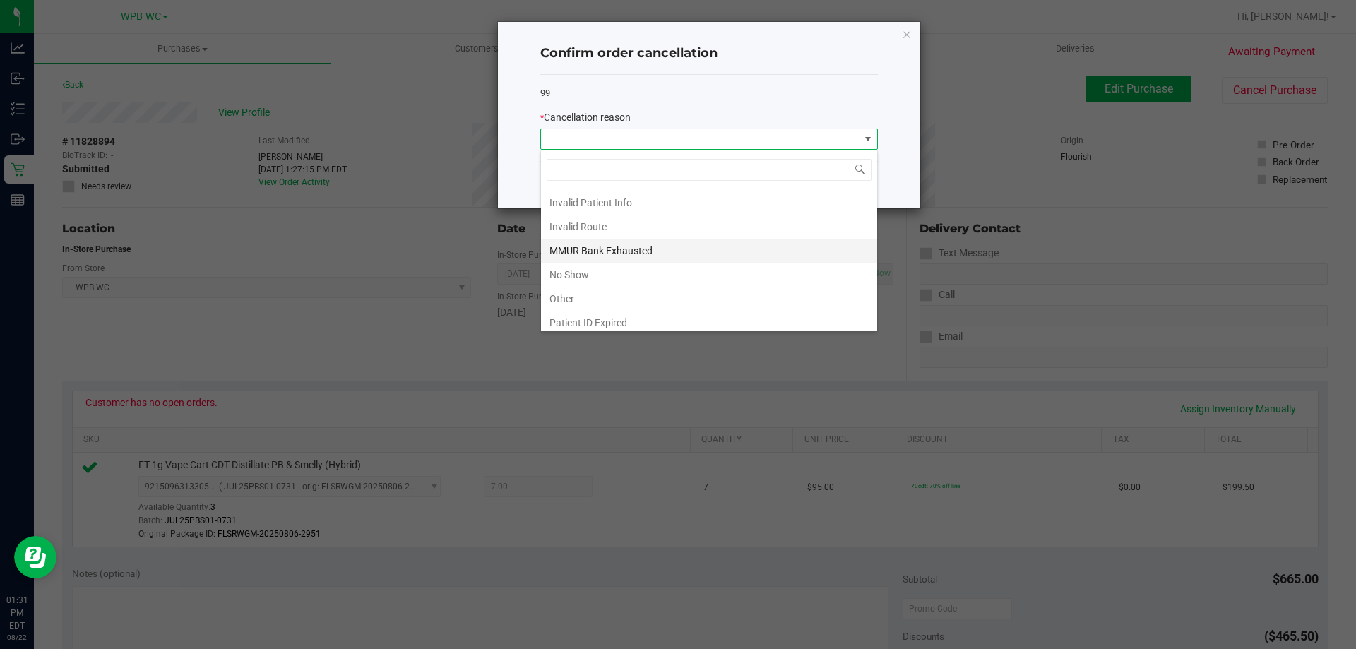
scroll to position [71, 0]
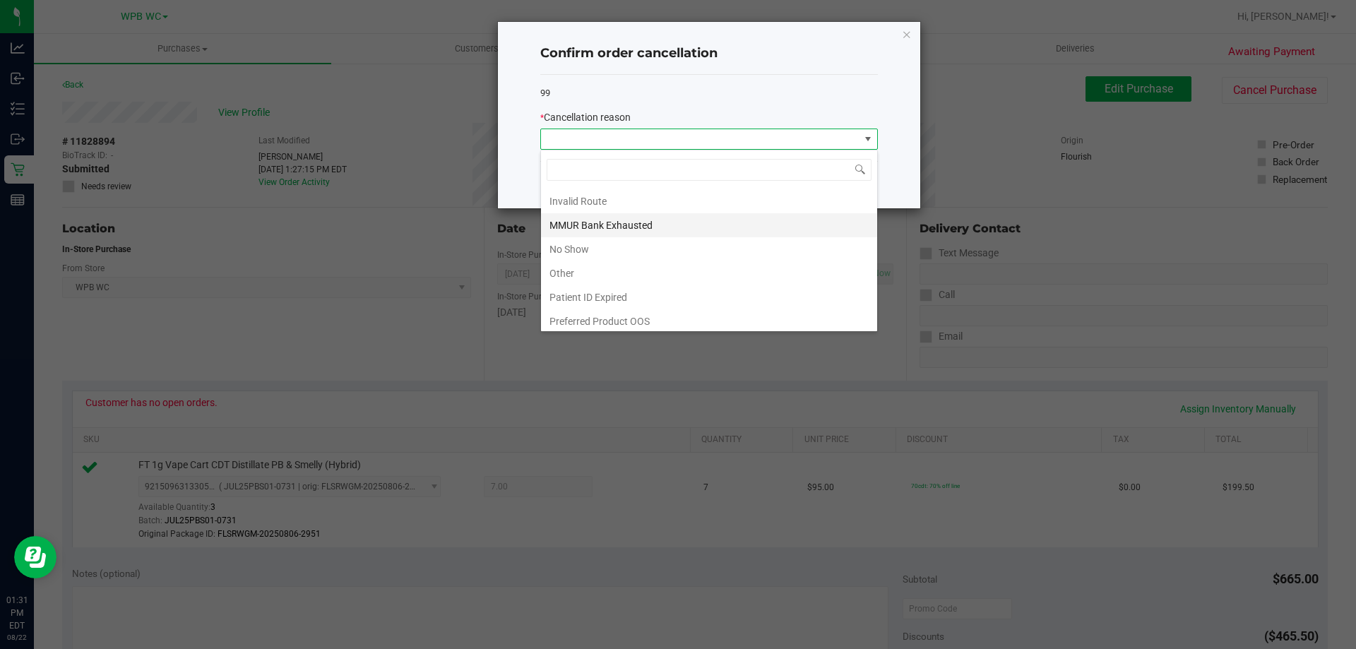
click at [610, 227] on li "MMUR Bank Exhausted" at bounding box center [709, 225] width 336 height 24
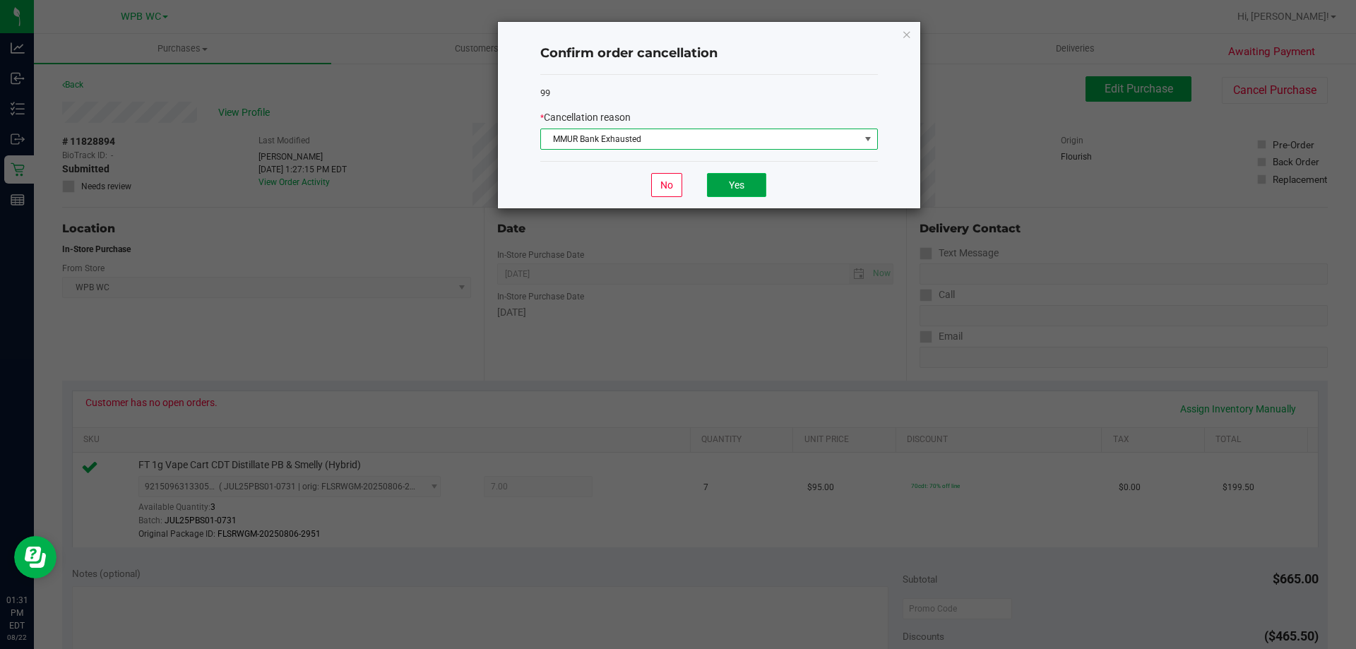
click at [734, 183] on button "Yes" at bounding box center [736, 185] width 59 height 24
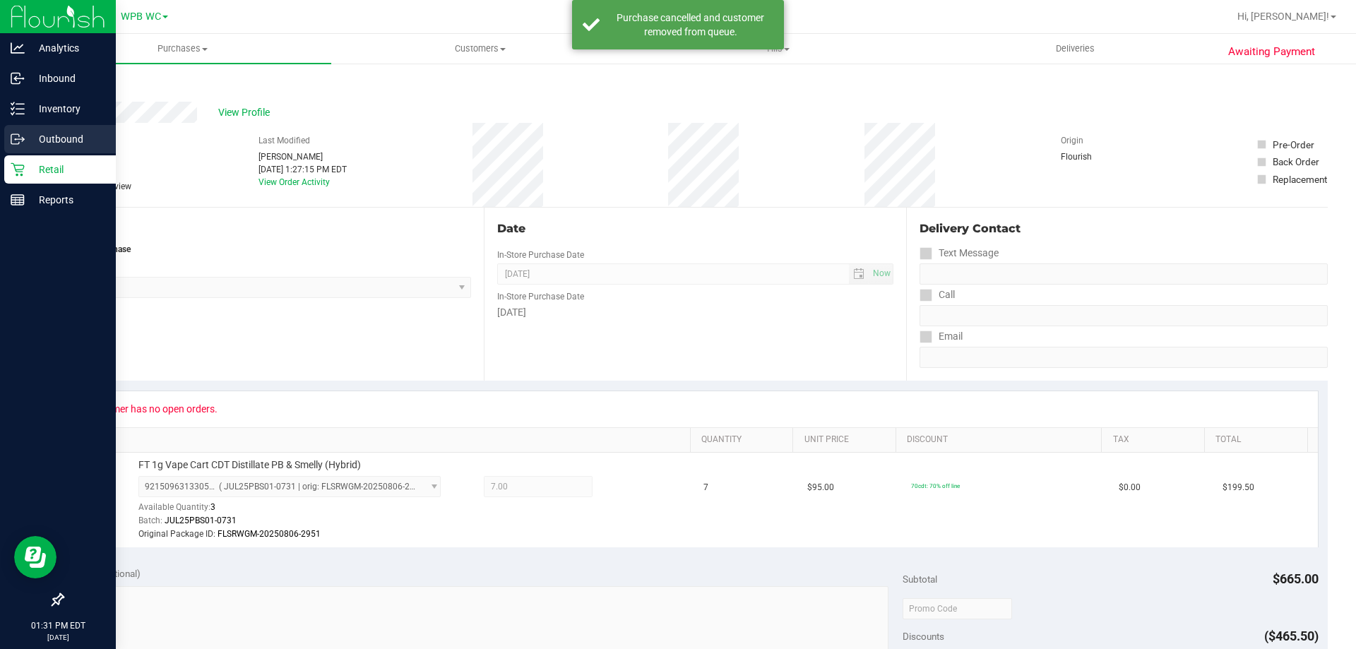
click at [72, 151] on div "Outbound" at bounding box center [60, 139] width 112 height 28
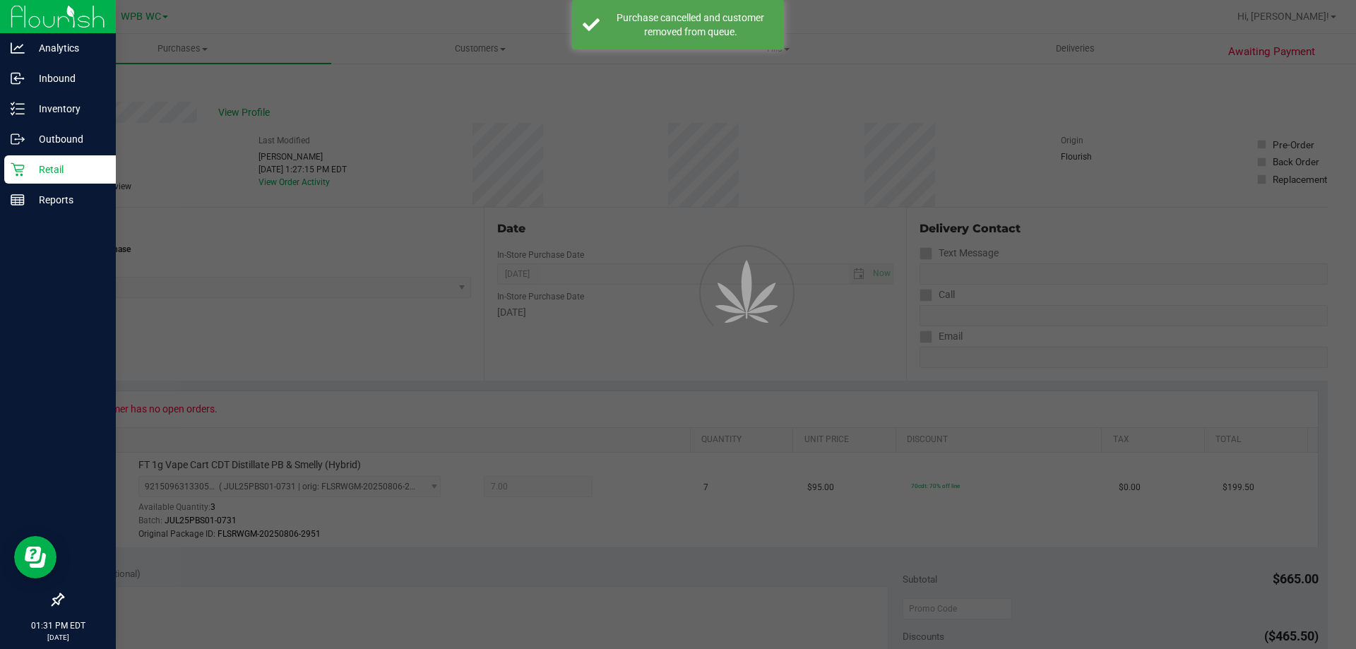
click at [66, 161] on p "Retail" at bounding box center [67, 169] width 85 height 17
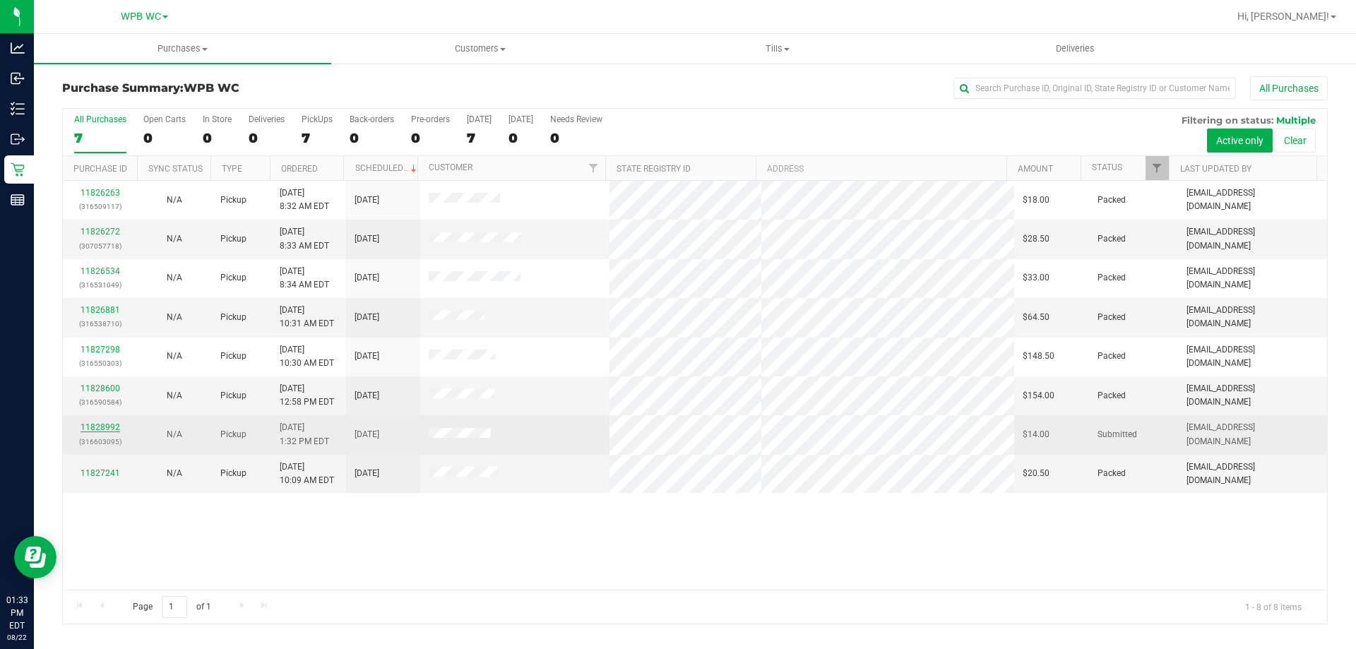
click at [102, 426] on link "11828992" at bounding box center [101, 427] width 40 height 10
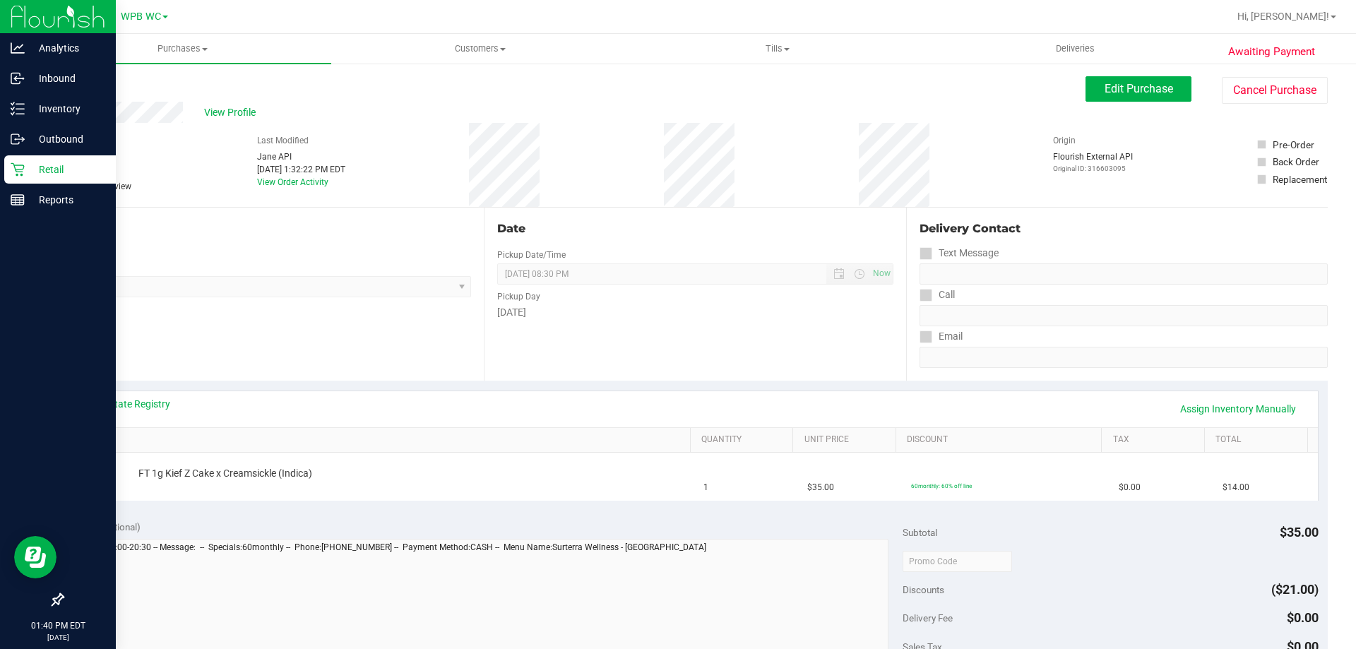
click at [22, 181] on div "Retail" at bounding box center [60, 169] width 112 height 28
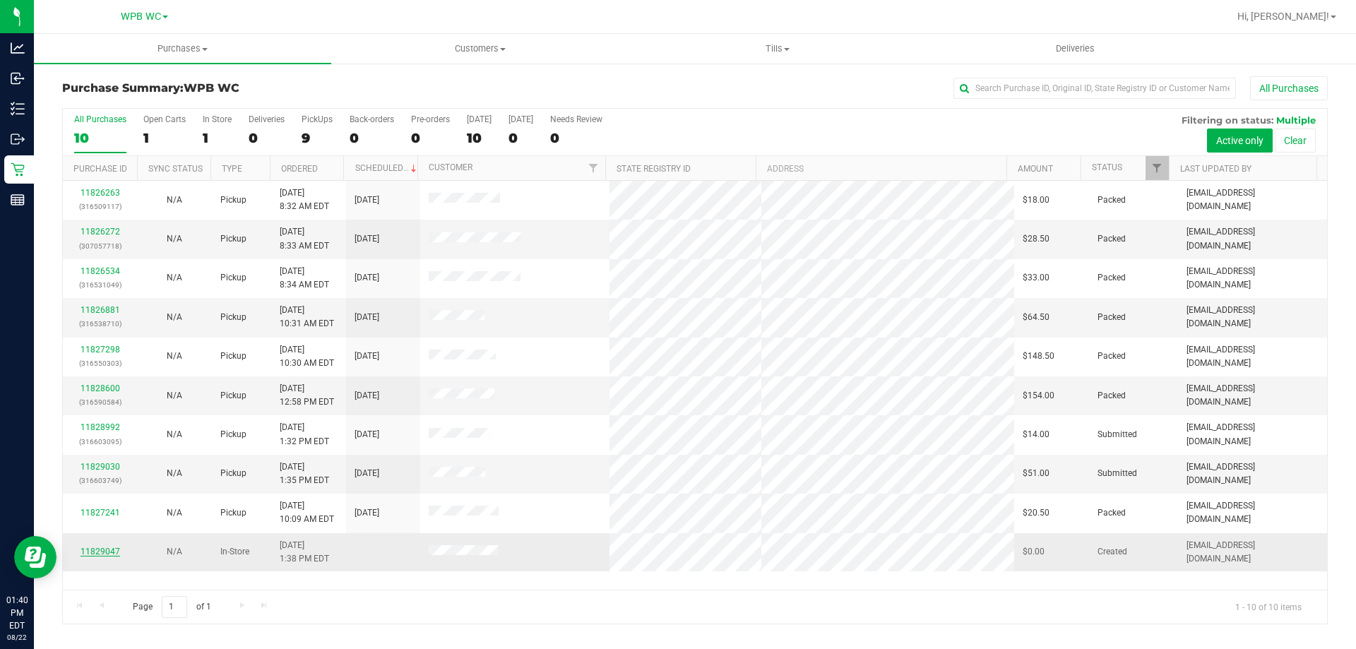
click at [108, 554] on link "11829047" at bounding box center [101, 552] width 40 height 10
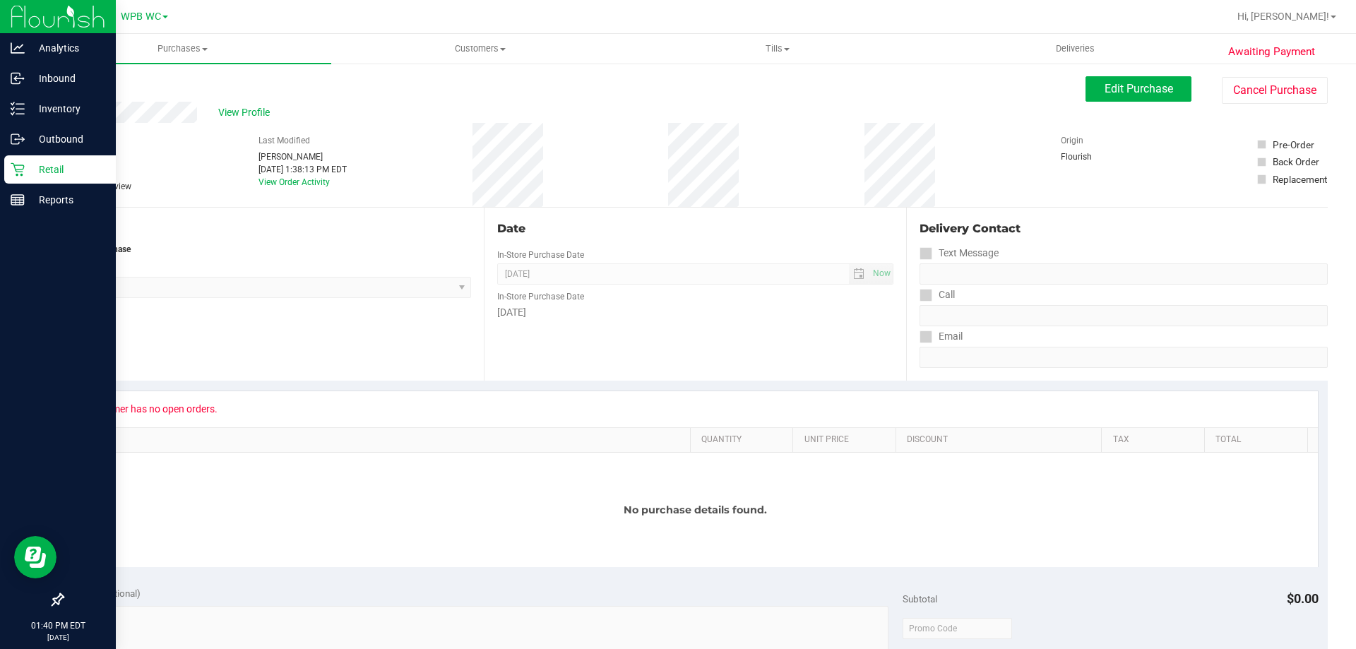
click at [17, 170] on icon at bounding box center [17, 169] width 13 height 13
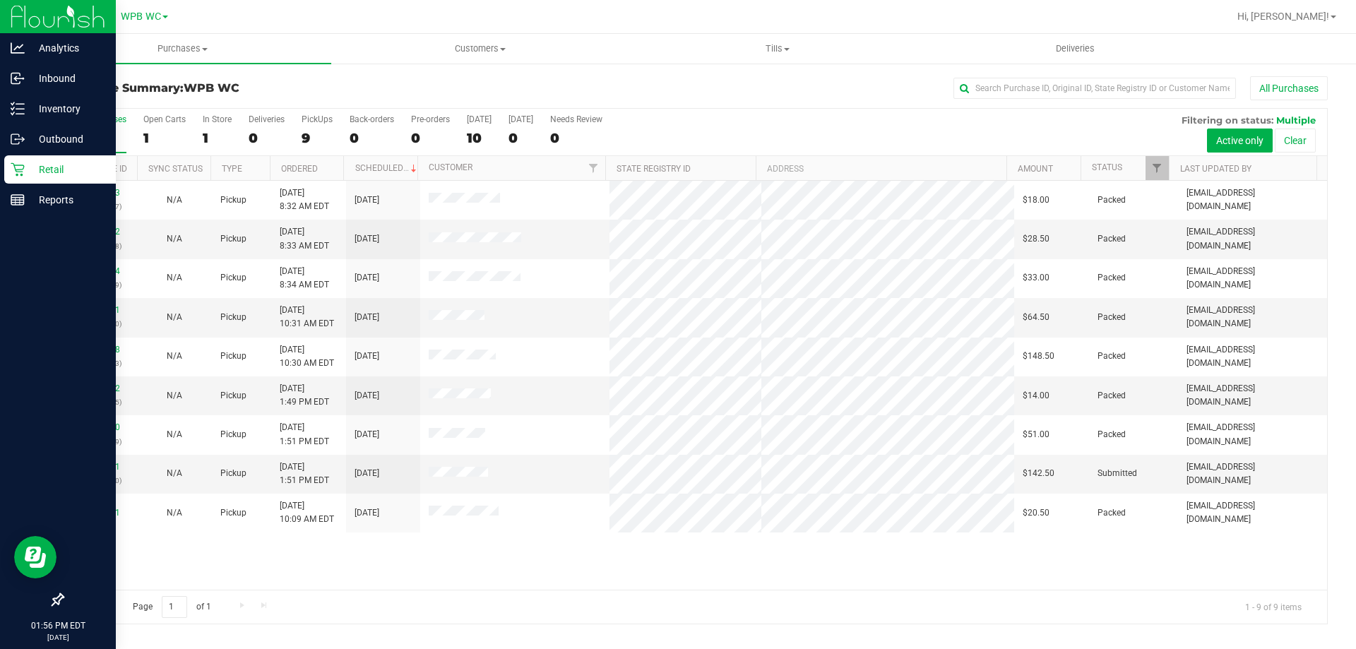
click at [23, 157] on div "Retail" at bounding box center [60, 169] width 112 height 28
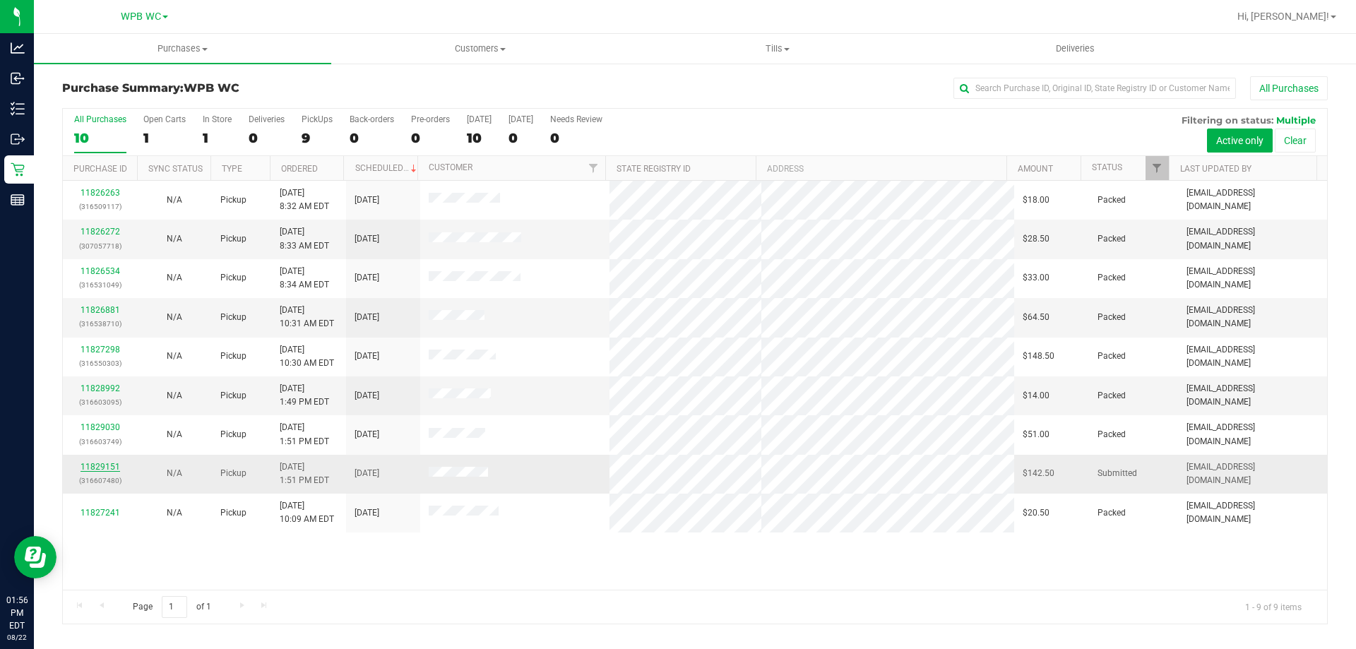
click at [111, 469] on link "11829151" at bounding box center [101, 467] width 40 height 10
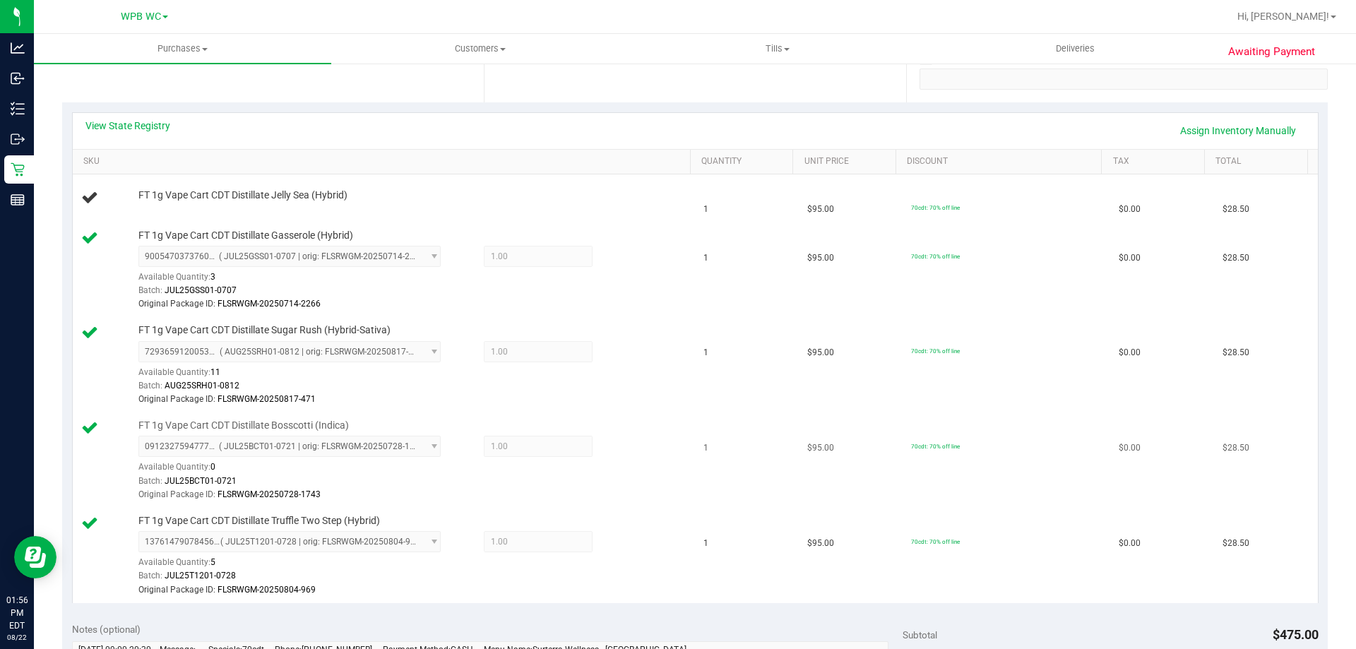
scroll to position [353, 0]
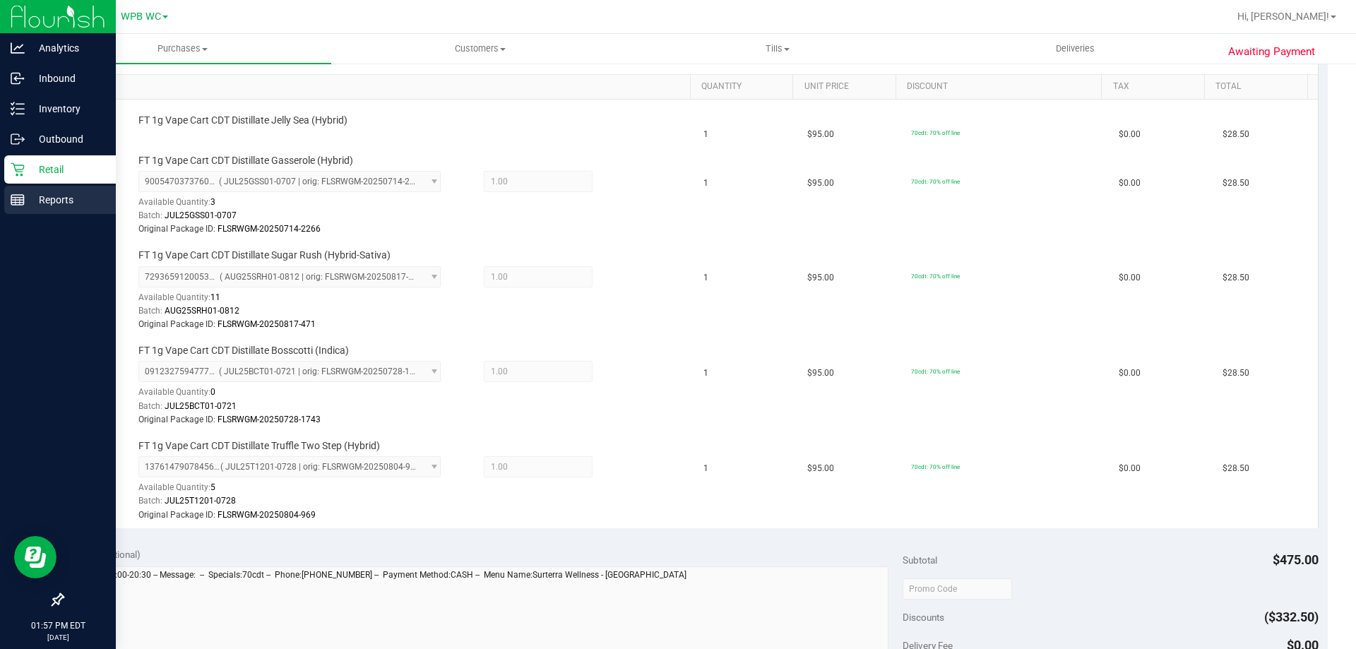
click at [77, 195] on p "Reports" at bounding box center [67, 199] width 85 height 17
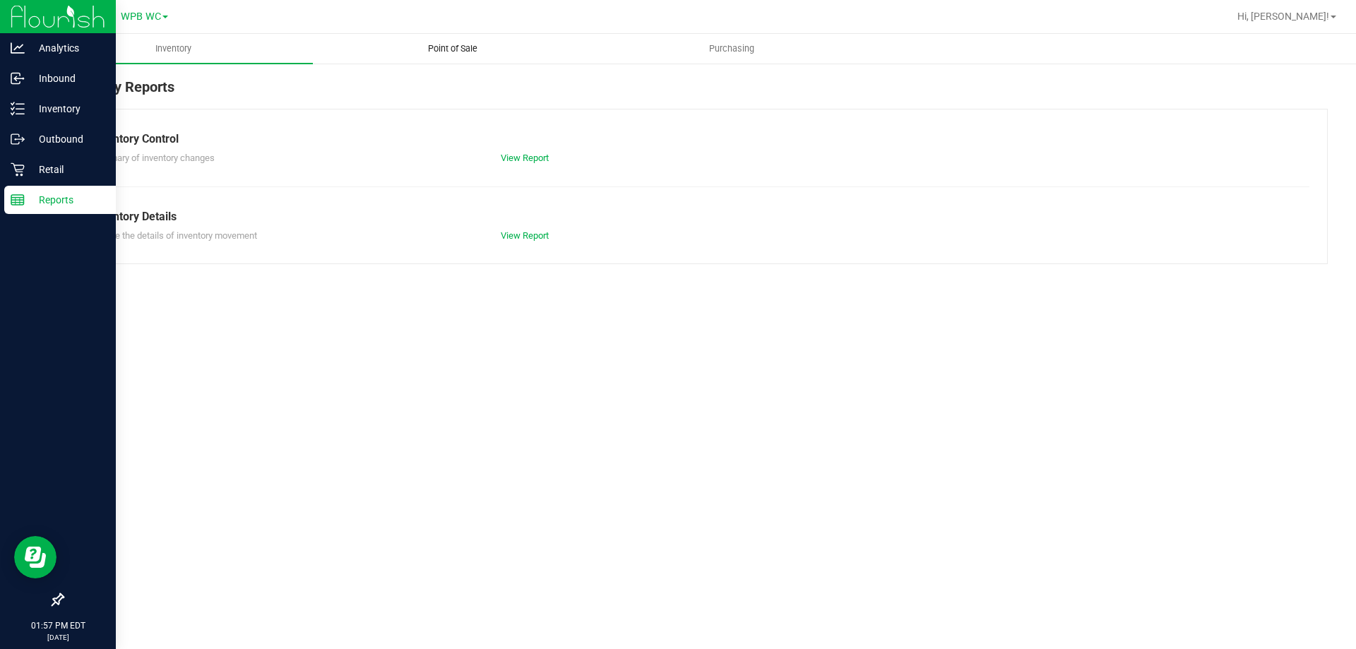
click at [449, 57] on uib-tab-heading "Point of Sale" at bounding box center [453, 49] width 278 height 28
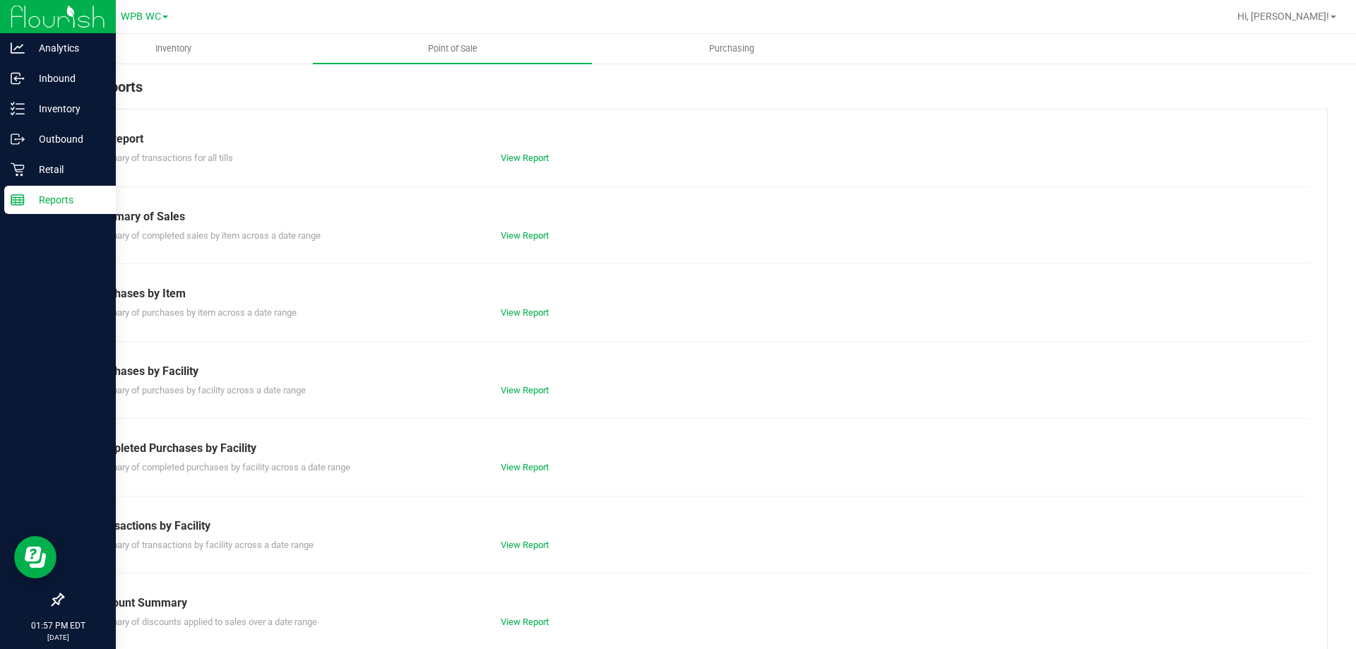
click at [533, 475] on div "Till Report Summary of transactions for all tills View Report Summary of Sales …" at bounding box center [695, 419] width 1266 height 620
click at [534, 468] on link "View Report" at bounding box center [525, 467] width 48 height 11
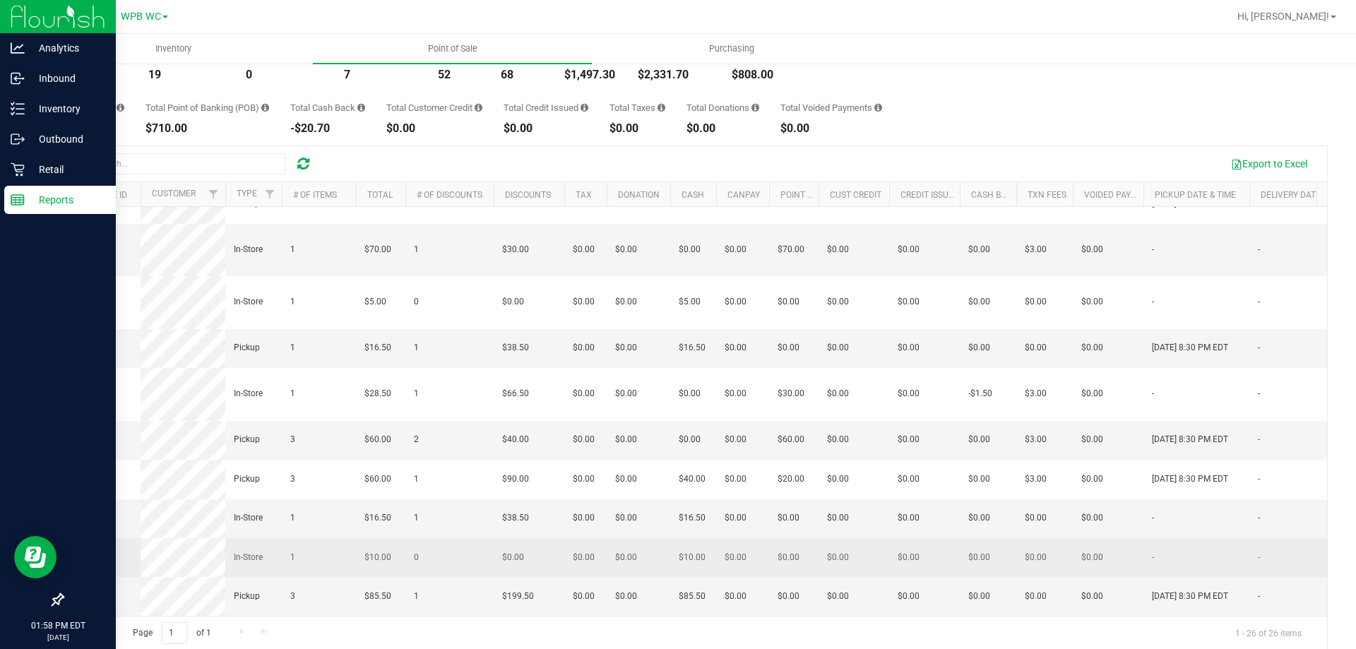
scroll to position [106, 0]
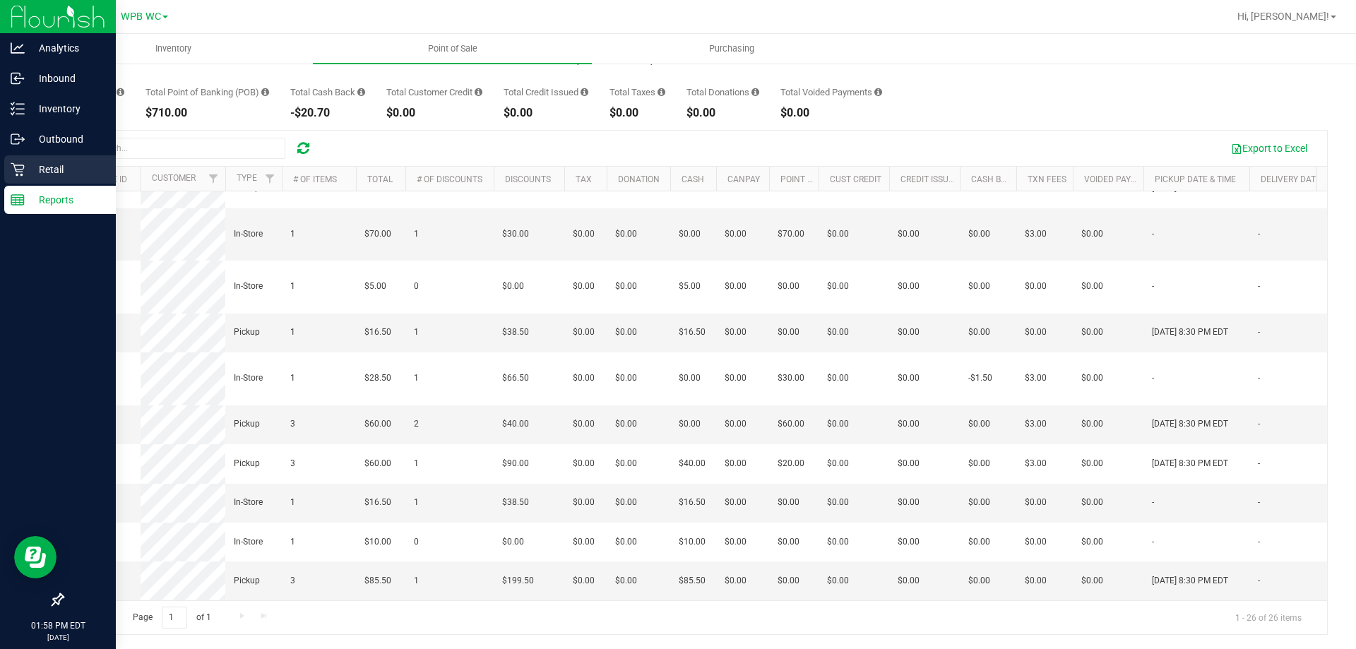
click at [37, 181] on div "Retail" at bounding box center [60, 169] width 112 height 28
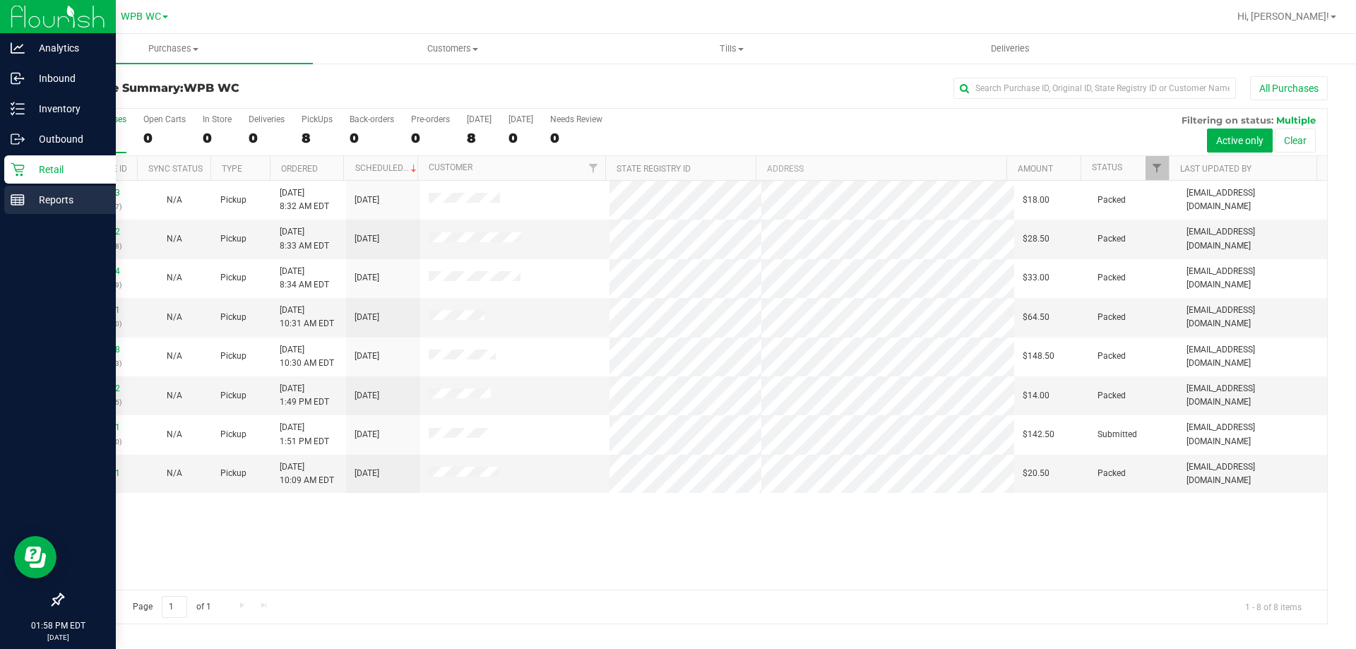
click at [32, 203] on p "Reports" at bounding box center [67, 199] width 85 height 17
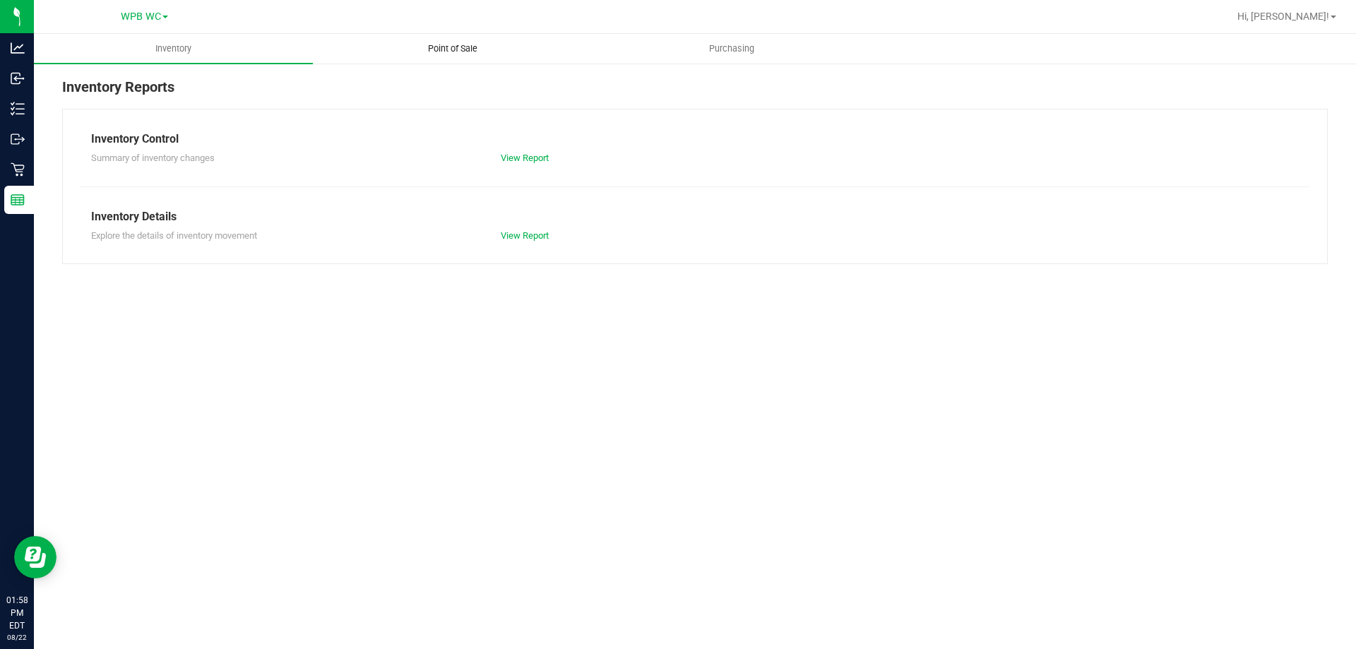
click at [449, 47] on span "Point of Sale" at bounding box center [453, 48] width 88 height 13
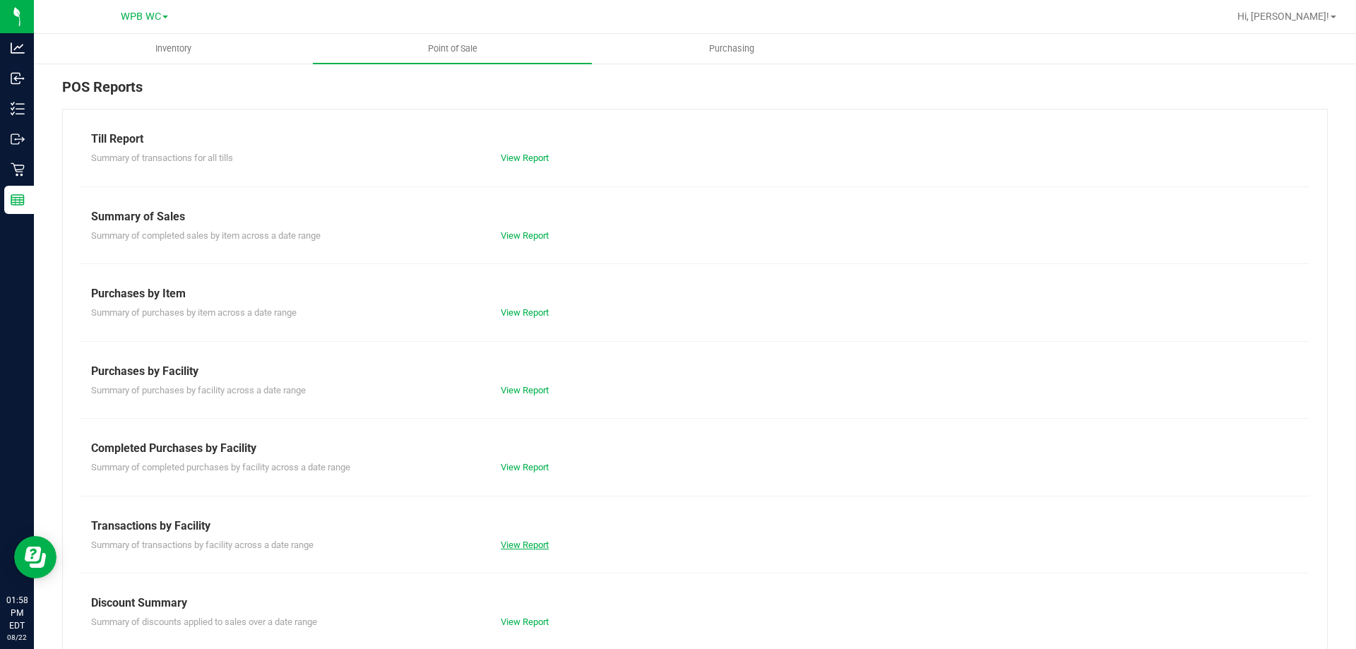
click at [514, 543] on link "View Report" at bounding box center [525, 545] width 48 height 11
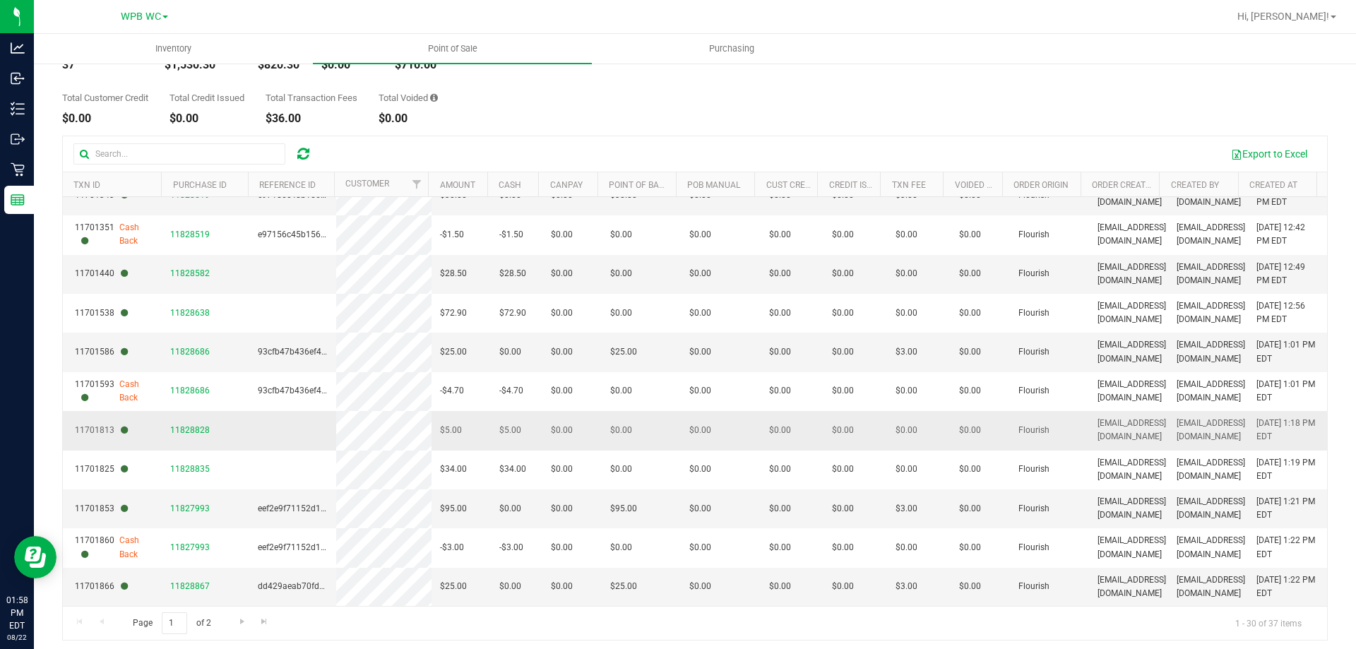
scroll to position [106, 0]
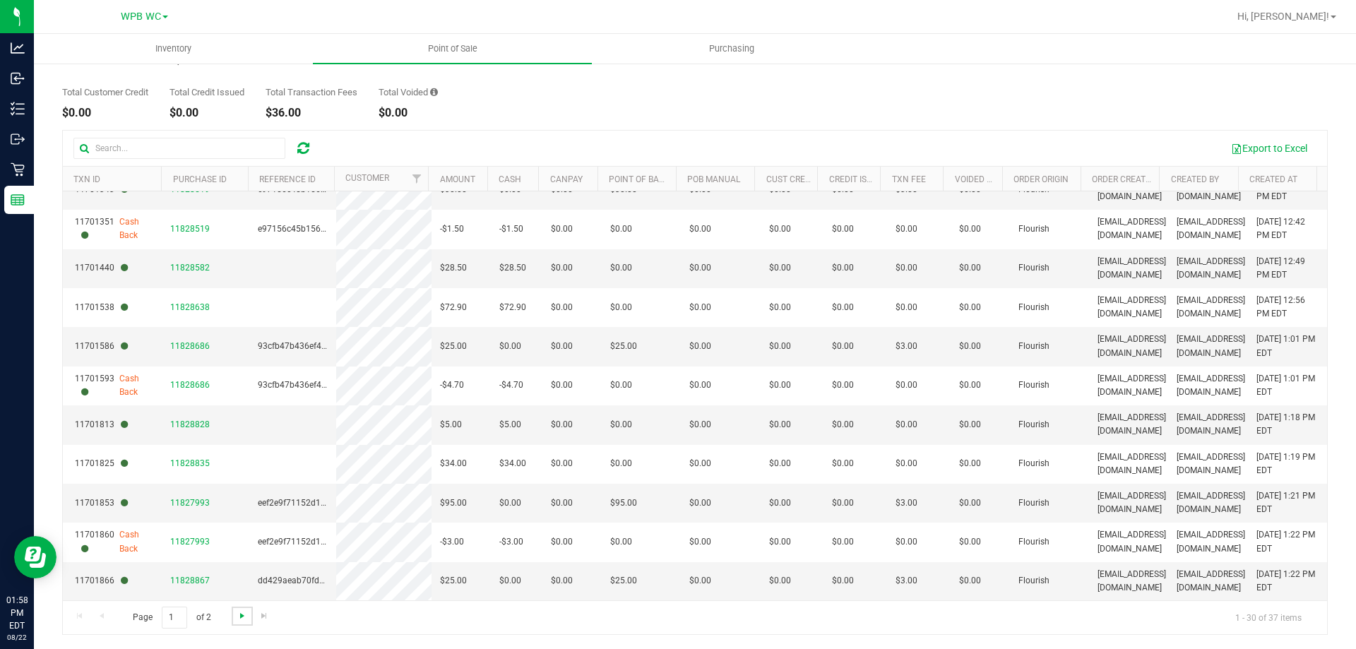
click at [239, 620] on span "Go to the next page" at bounding box center [242, 615] width 11 height 11
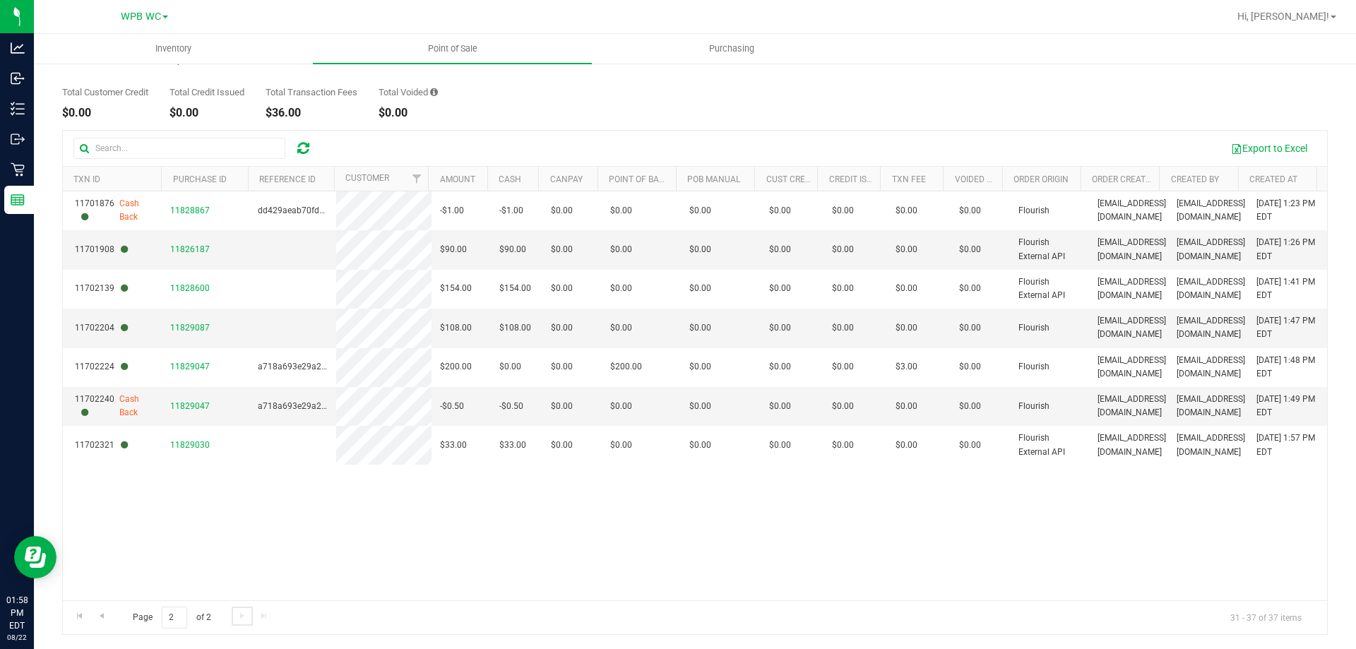
scroll to position [0, 0]
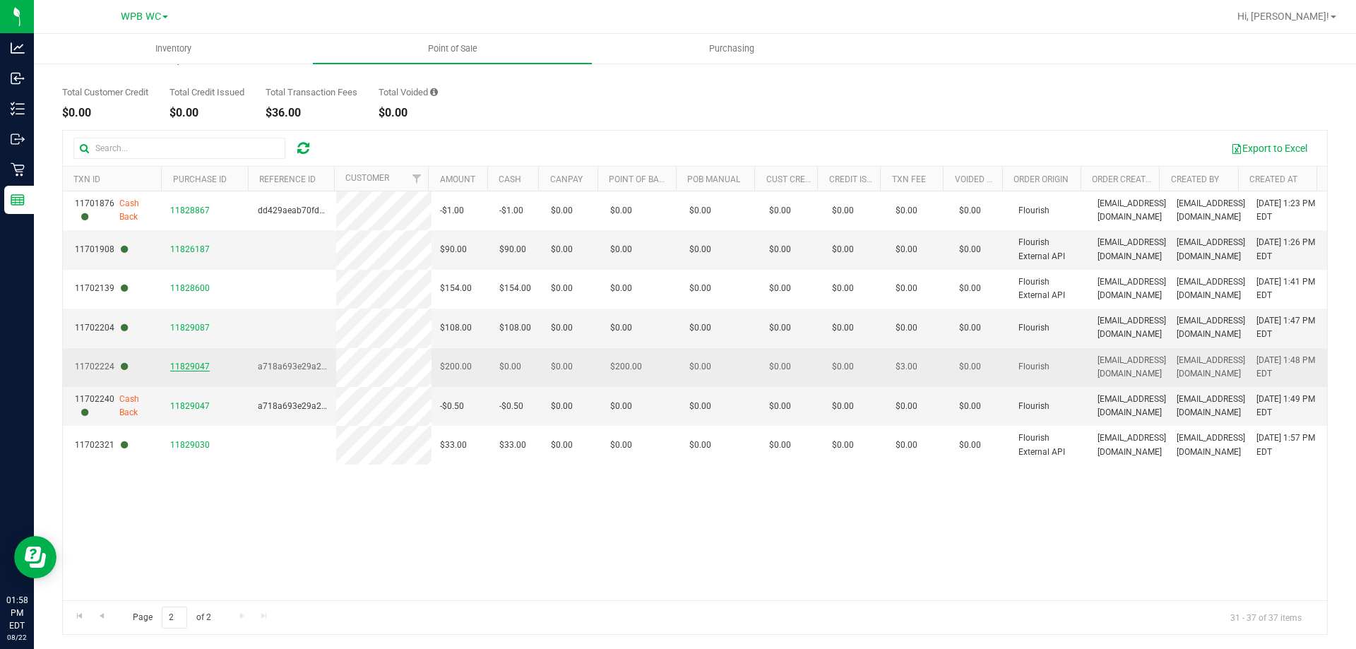
click at [195, 365] on span "11829047" at bounding box center [190, 367] width 40 height 10
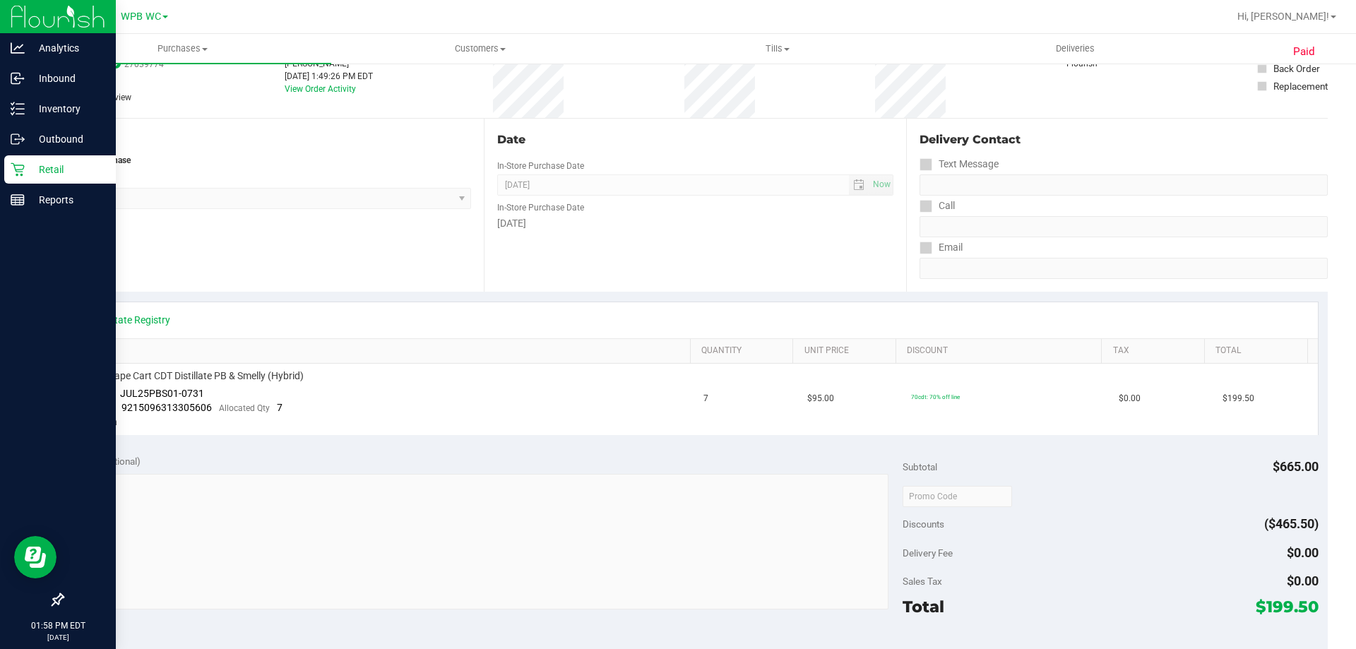
click at [20, 170] on icon at bounding box center [18, 169] width 14 height 14
